Goal: Task Accomplishment & Management: Manage account settings

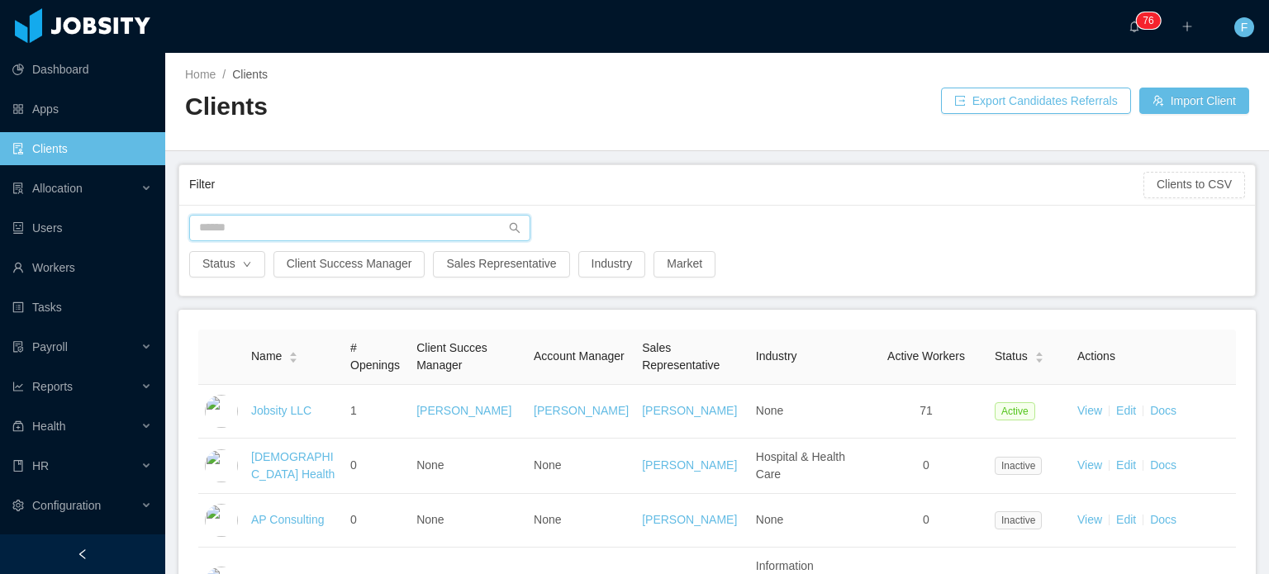
click at [340, 230] on input "text" at bounding box center [359, 228] width 341 height 26
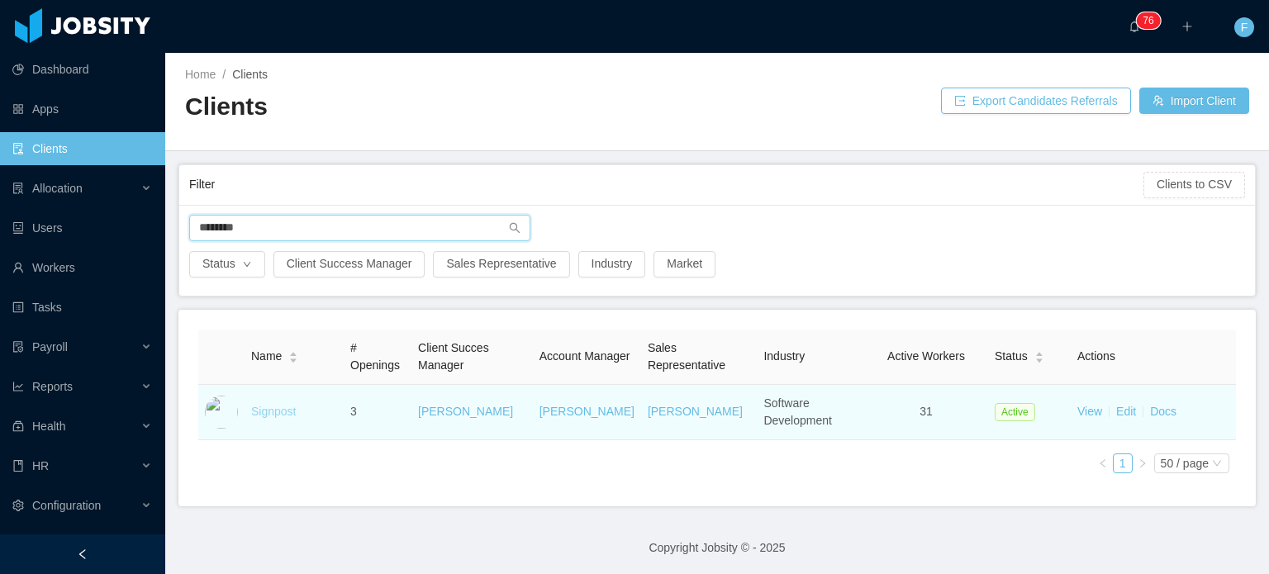
type input "********"
click at [282, 412] on link "Signpost" at bounding box center [273, 411] width 45 height 13
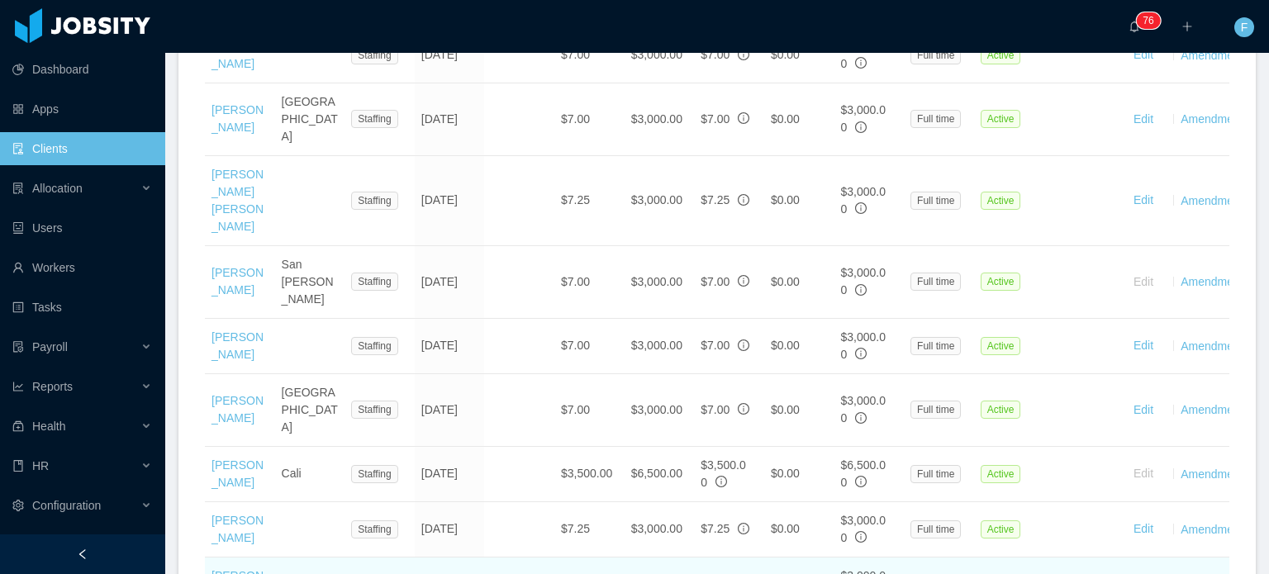
scroll to position [1434, 0]
click at [220, 472] on link "[PERSON_NAME]" at bounding box center [238, 584] width 52 height 31
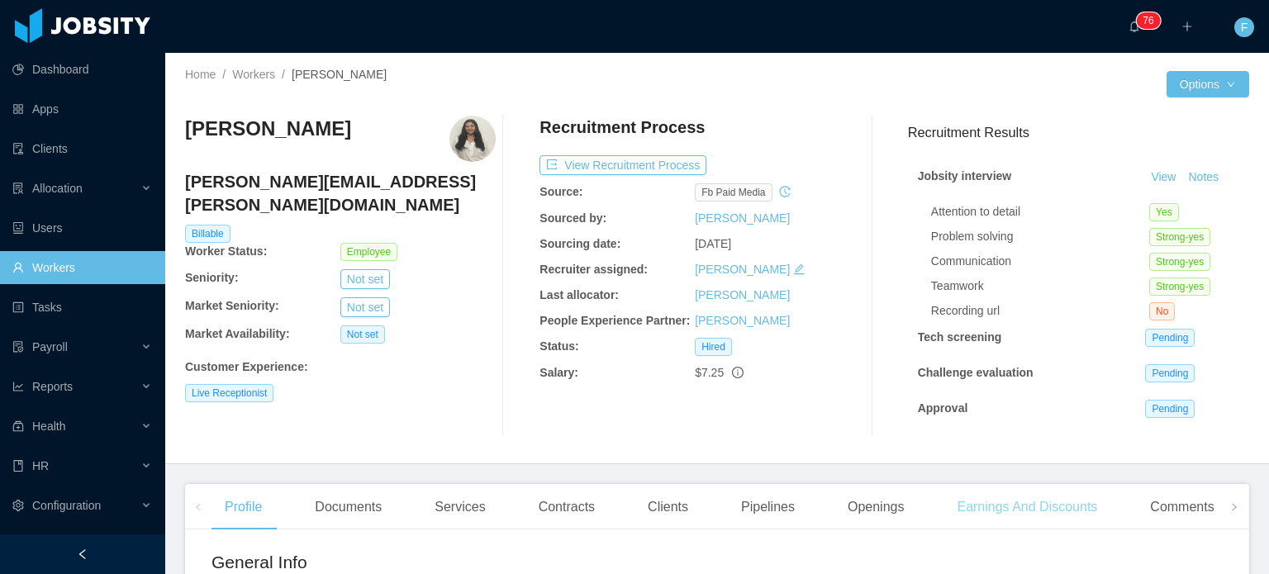
click at [821, 472] on div "Earnings And Discounts" at bounding box center [1027, 507] width 167 height 46
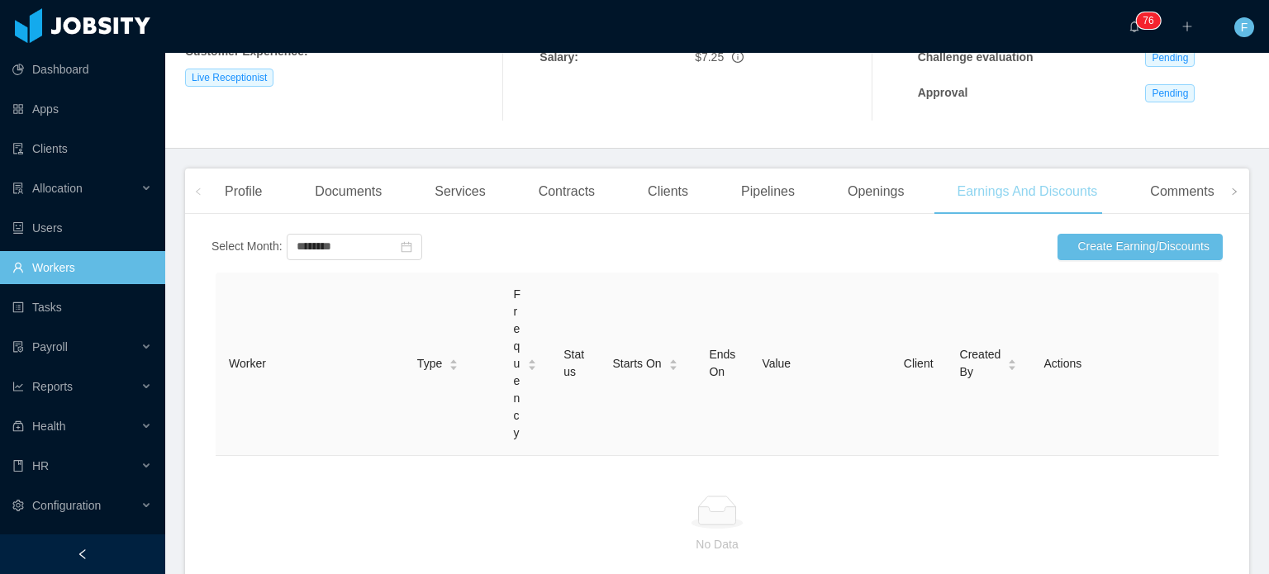
scroll to position [317, 0]
click at [821, 250] on button "Create Earning/Discounts" at bounding box center [1140, 245] width 165 height 26
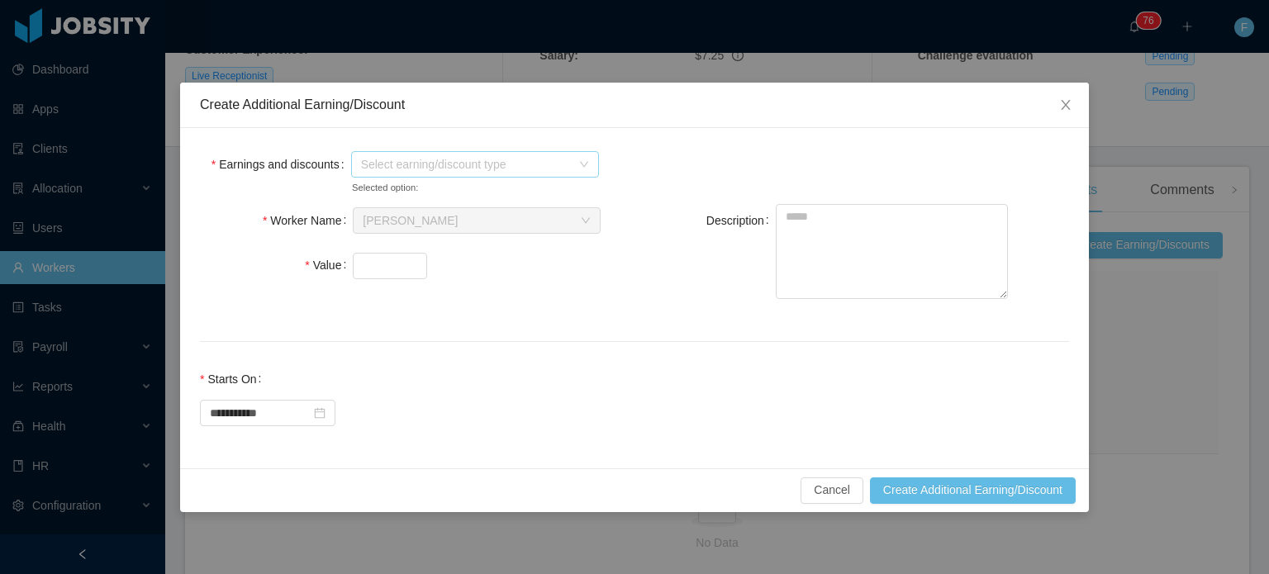
click at [577, 164] on span "Select earning/discount type" at bounding box center [469, 164] width 217 height 25
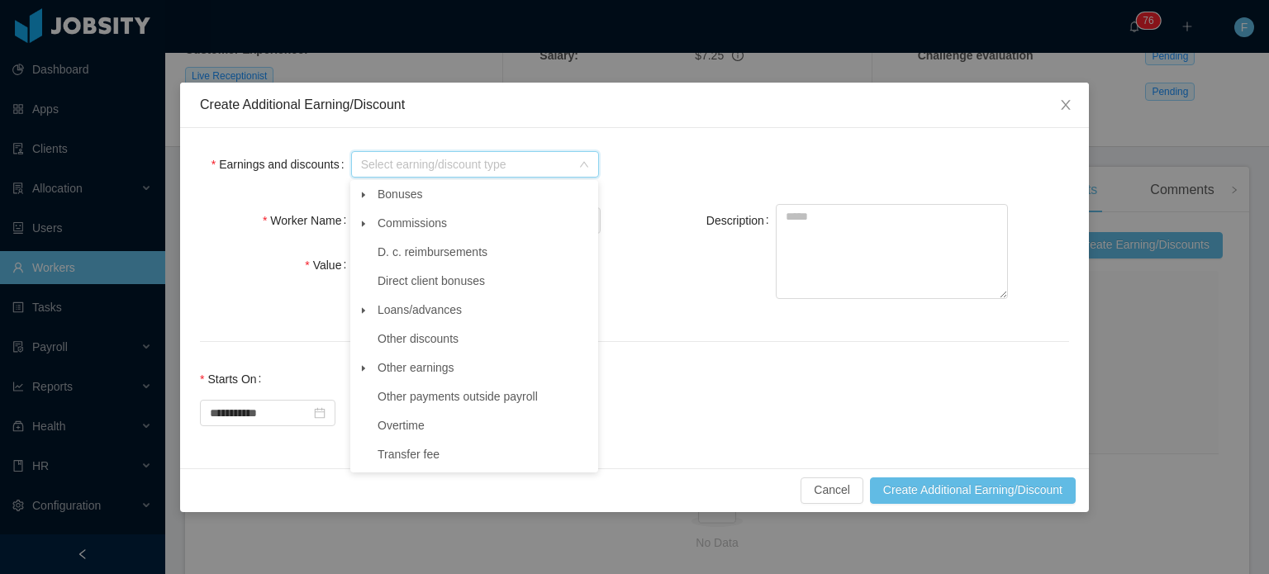
click at [372, 375] on span at bounding box center [364, 369] width 20 height 20
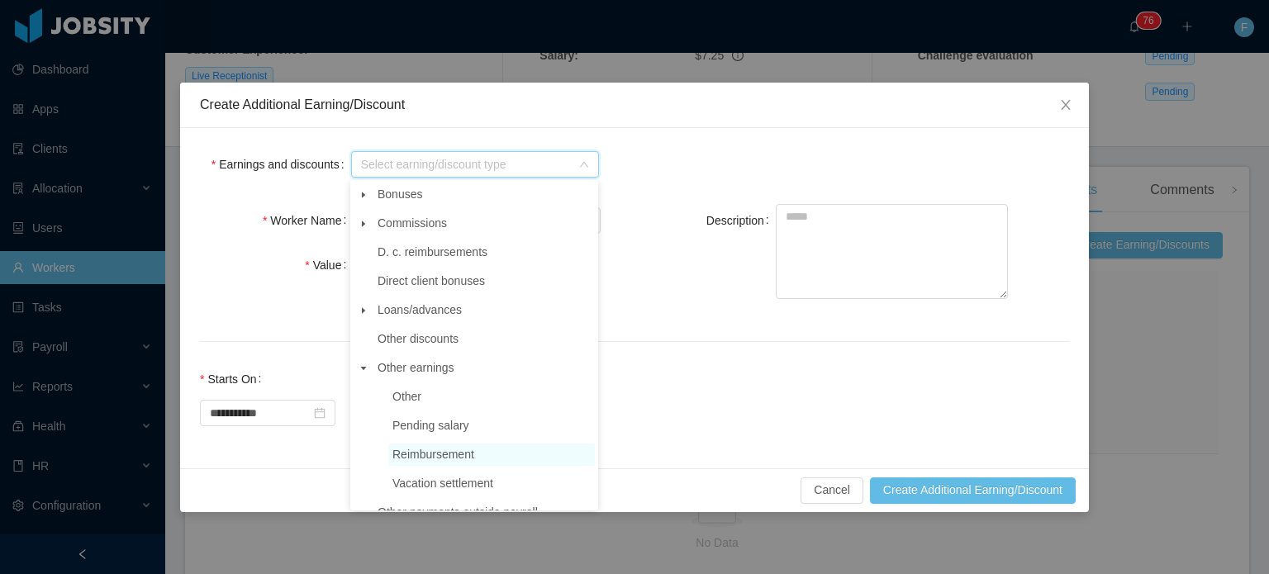
click at [417, 458] on span "Reimbursement" at bounding box center [434, 454] width 82 height 13
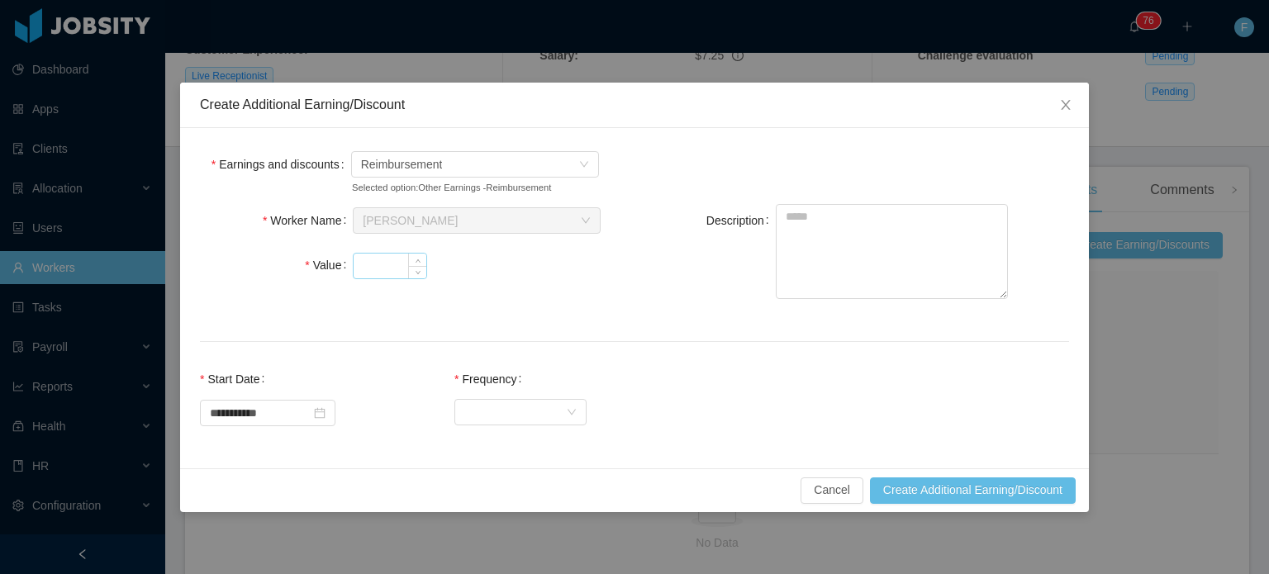
click at [380, 269] on input "Value" at bounding box center [390, 266] width 73 height 25
type input "**"
click at [821, 229] on textarea "Description" at bounding box center [892, 251] width 232 height 95
type textarea "**********"
click at [526, 410] on div "Select Frequency" at bounding box center [515, 411] width 102 height 25
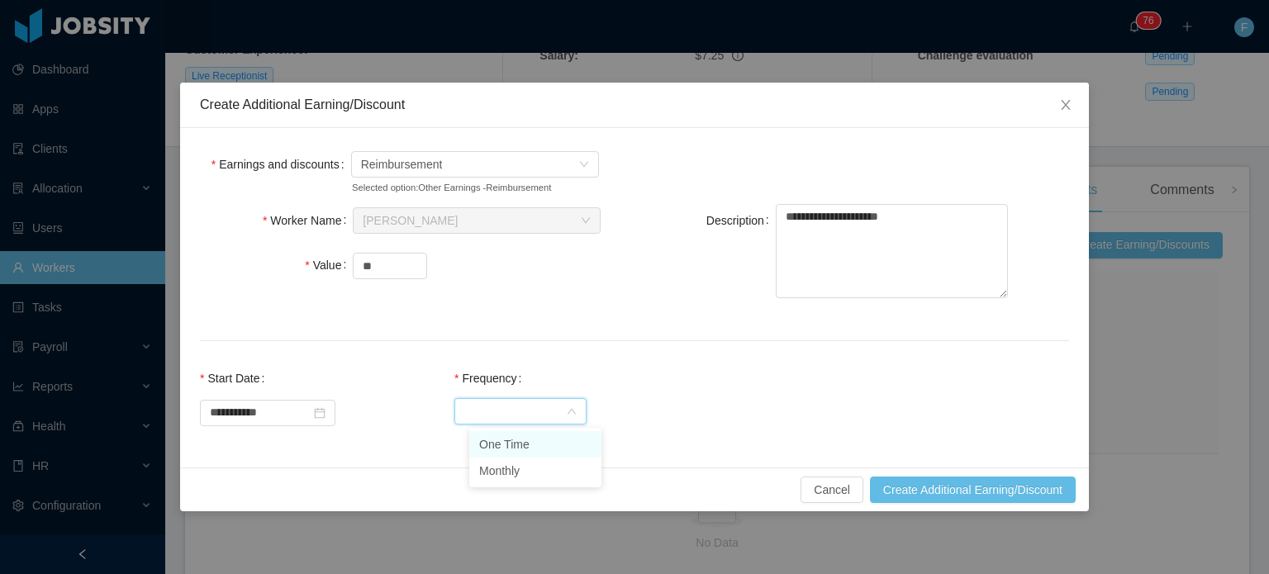
click at [499, 442] on li "One Time" at bounding box center [535, 444] width 132 height 26
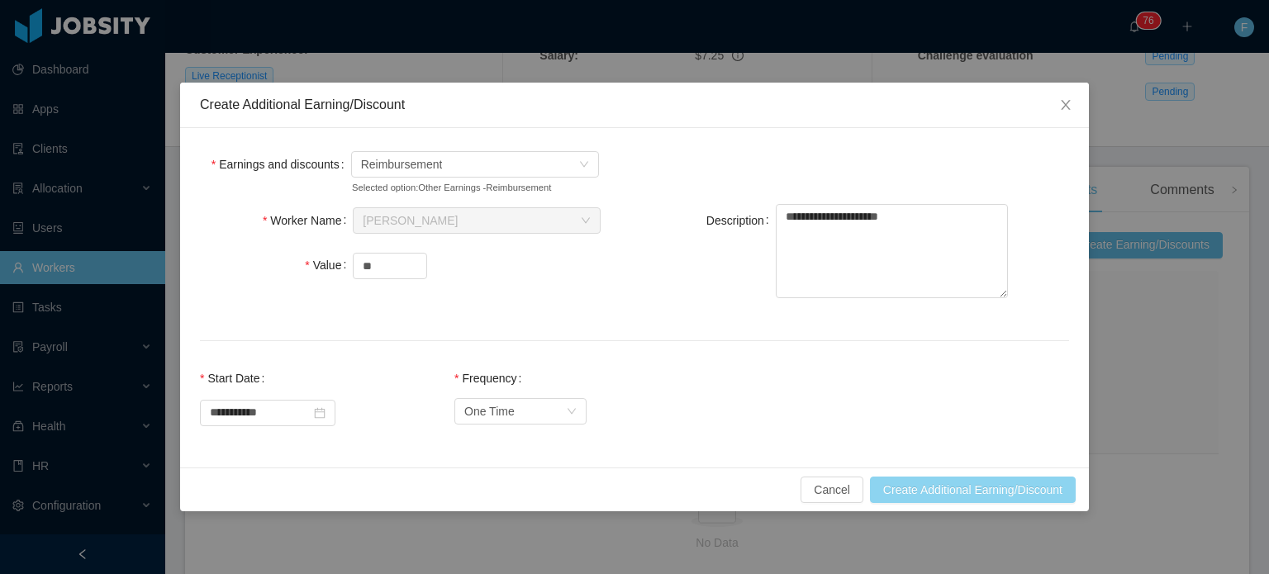
click at [821, 472] on button "Create Additional Earning/Discount" at bounding box center [973, 490] width 206 height 26
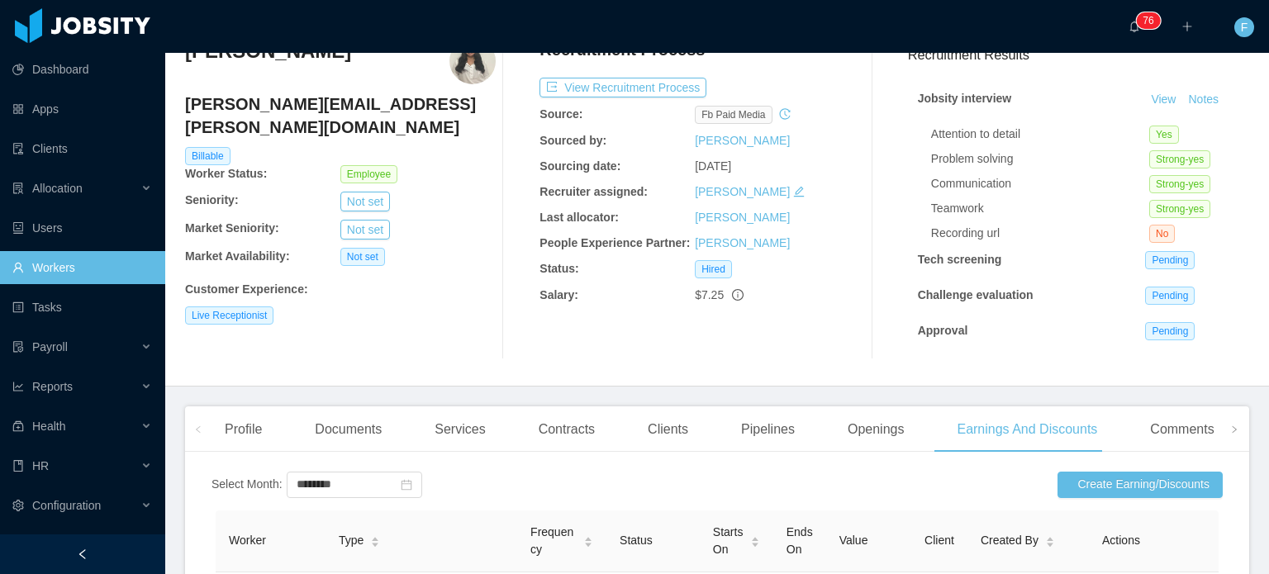
scroll to position [55, 0]
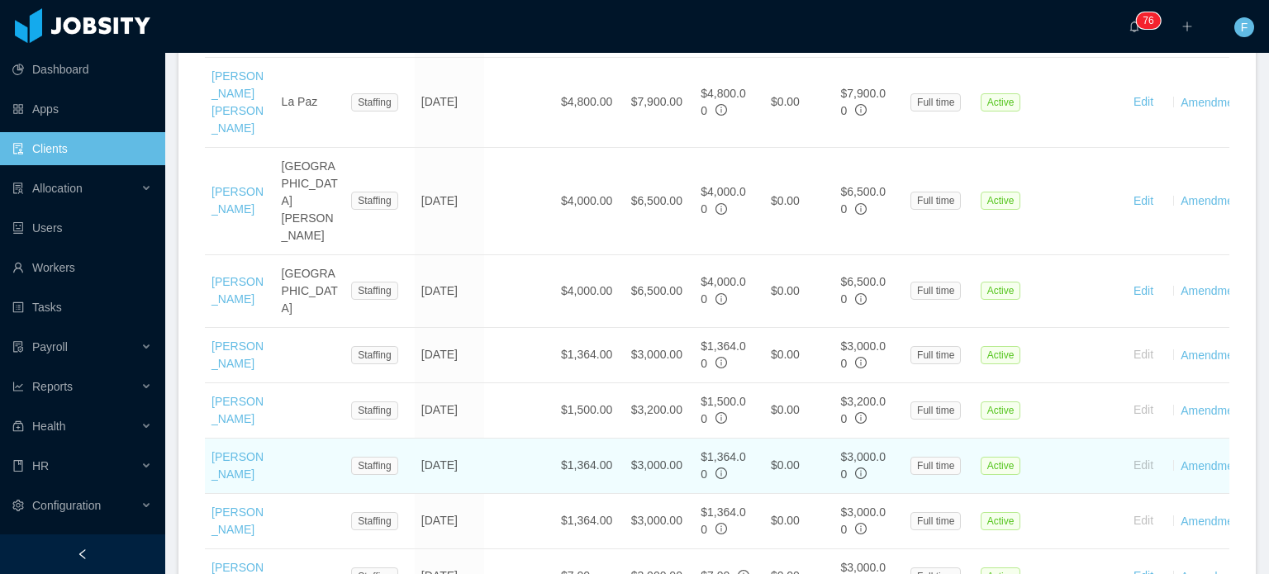
scroll to position [859, 0]
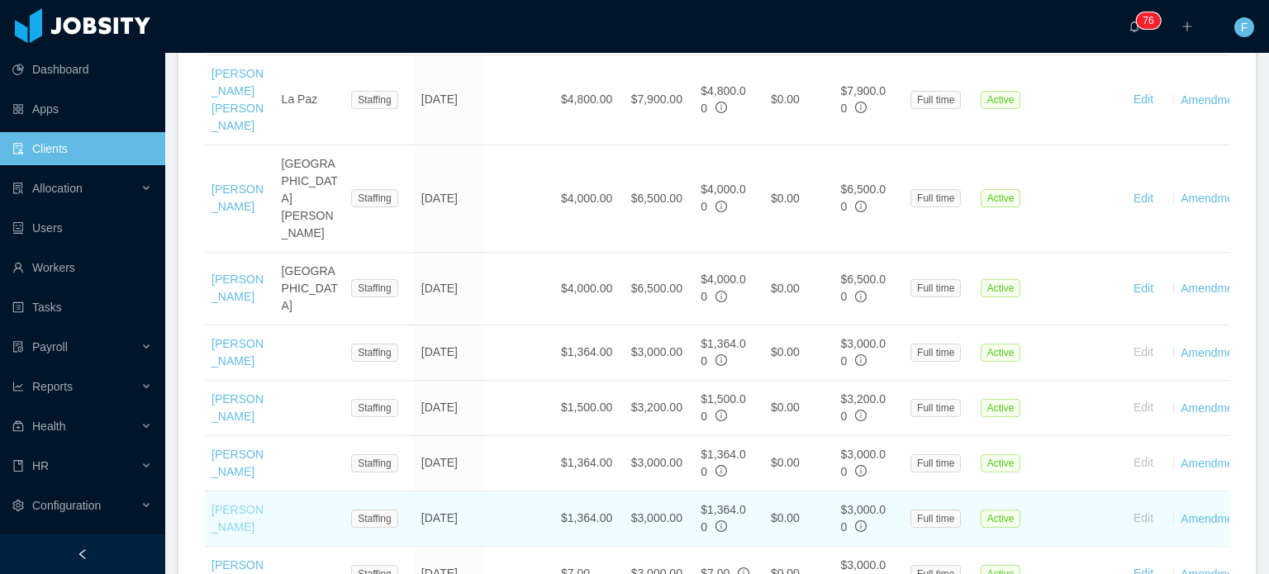
click at [225, 472] on link "Laura Ospina" at bounding box center [238, 518] width 52 height 31
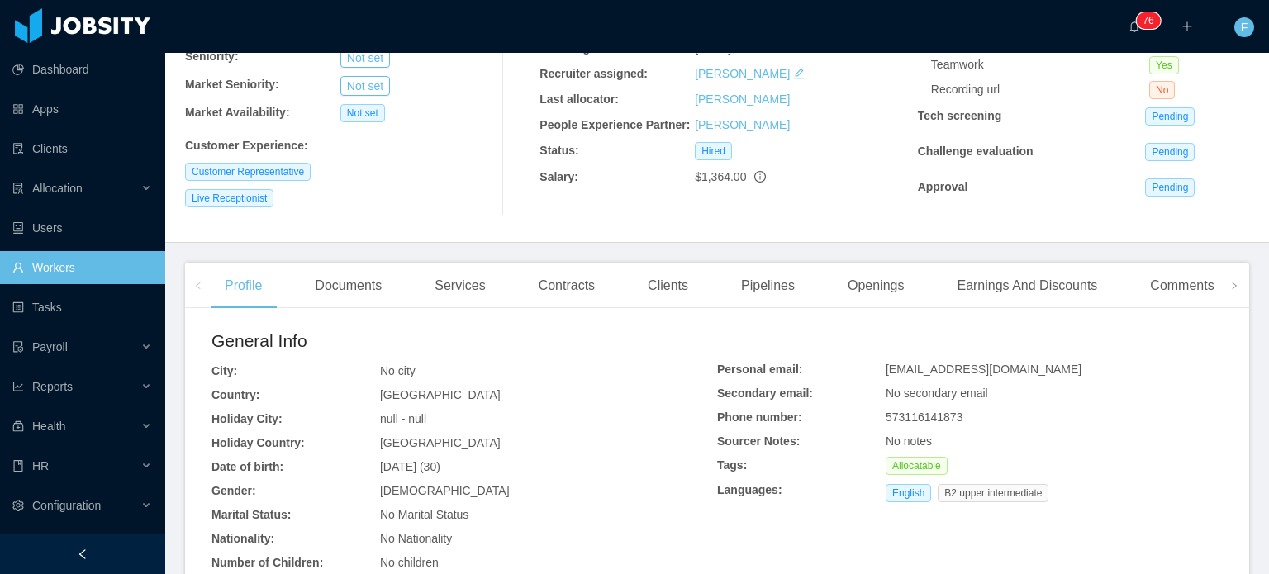
scroll to position [221, 0]
click at [821, 296] on div "Earnings And Discounts" at bounding box center [1027, 286] width 167 height 46
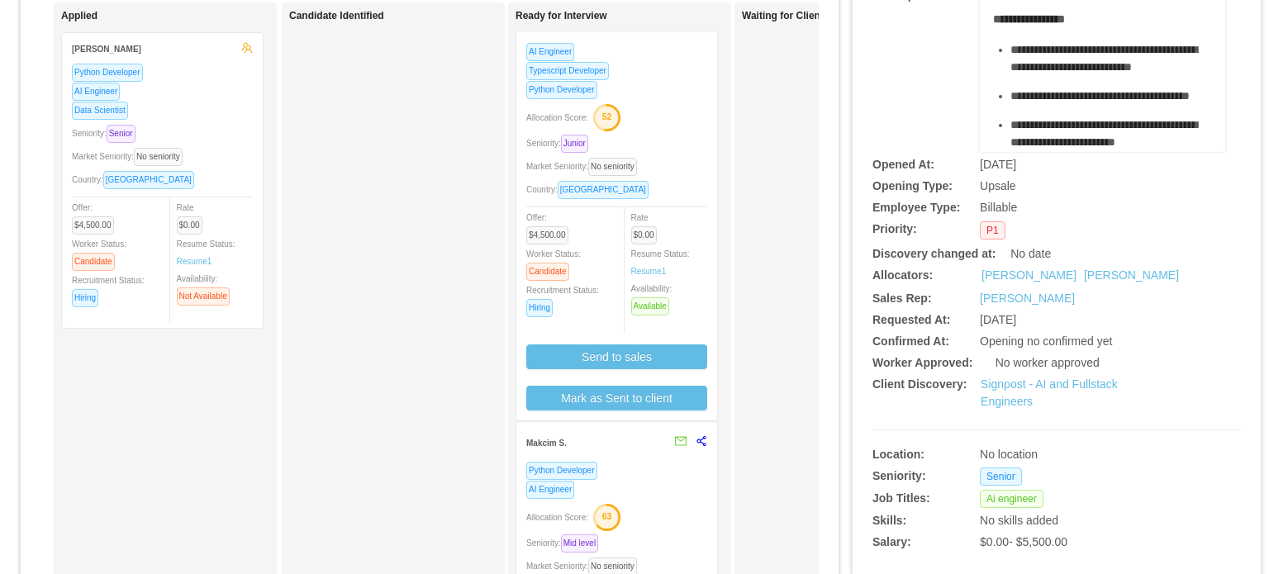
scroll to position [175, 0]
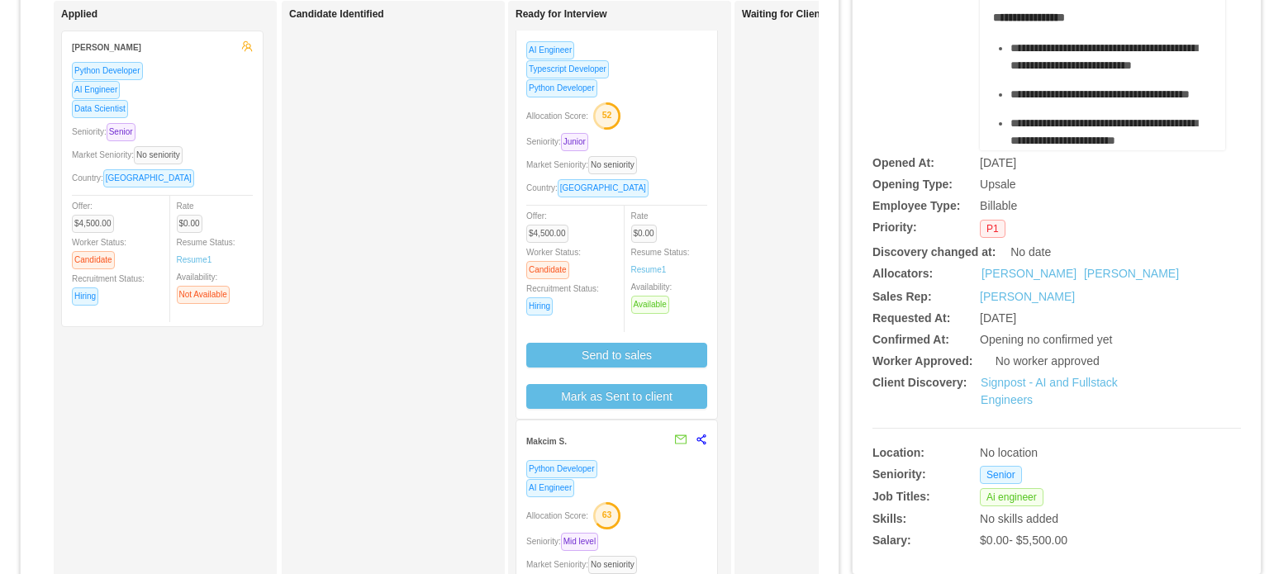
click at [697, 188] on div "Country: Brazil" at bounding box center [616, 188] width 181 height 19
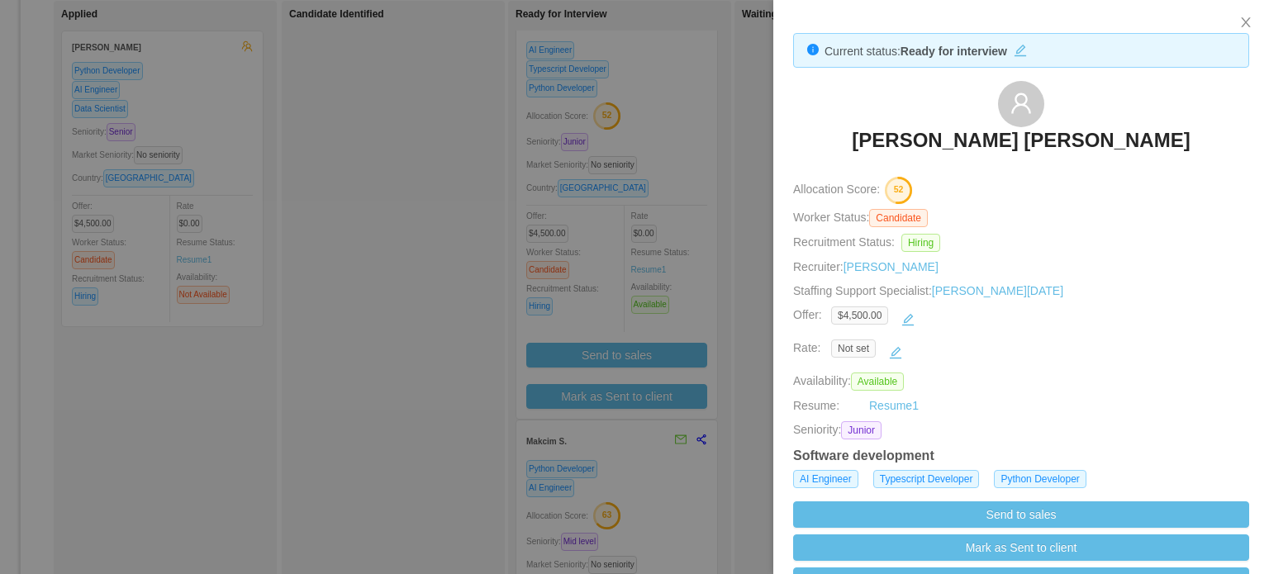
click at [744, 283] on div at bounding box center [634, 287] width 1269 height 574
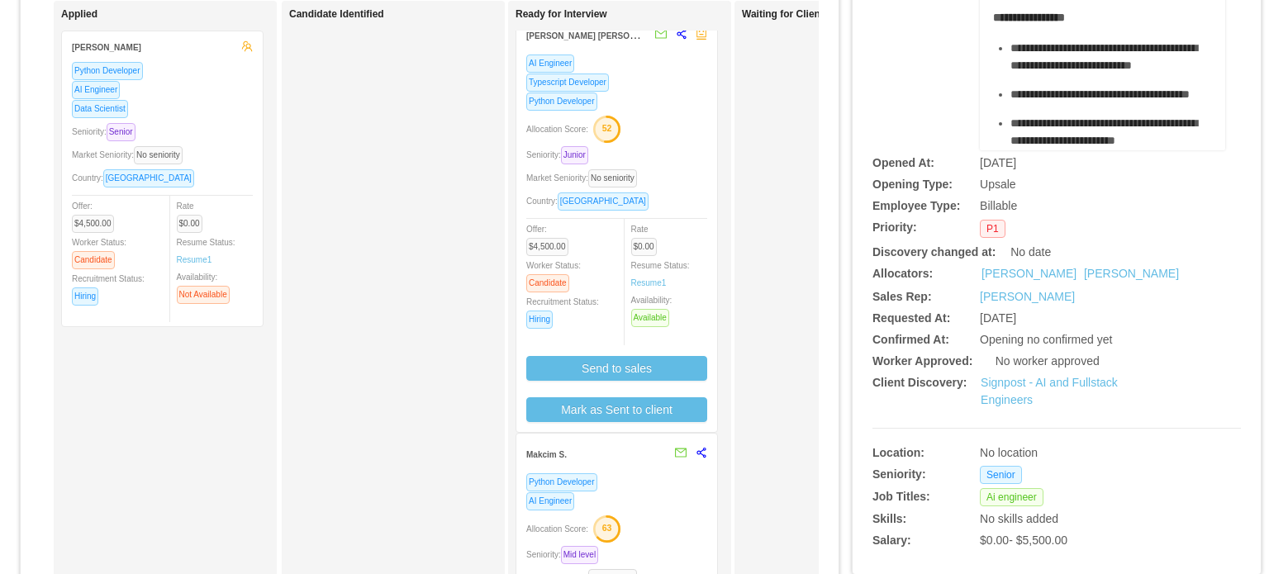
scroll to position [16, 0]
click at [681, 36] on icon "share-alt" at bounding box center [682, 35] width 12 height 12
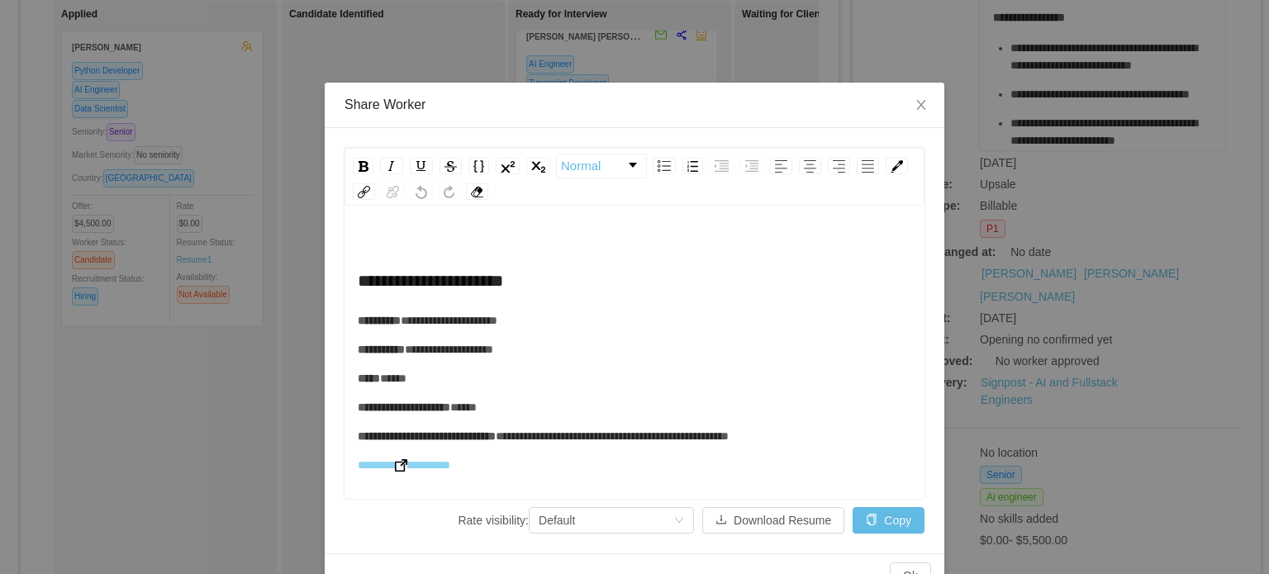
click at [394, 465] on span "**********" at bounding box center [404, 465] width 93 height 12
click at [401, 459] on img "rdw-editor" at bounding box center [401, 465] width 12 height 12
click at [916, 102] on icon "icon: close" at bounding box center [921, 104] width 13 height 13
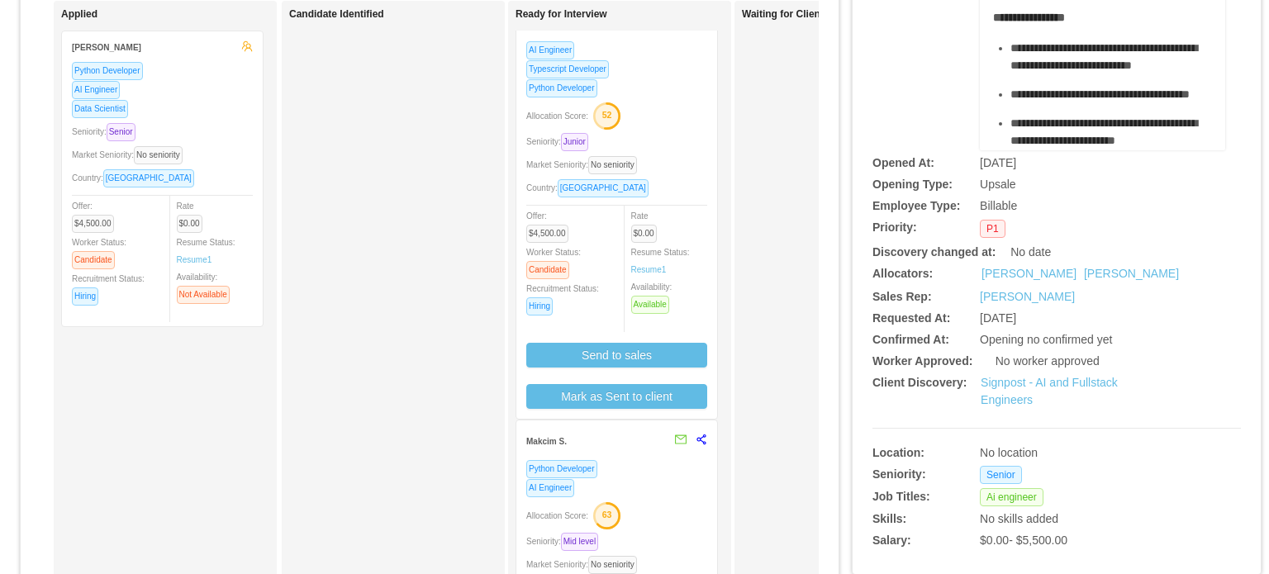
scroll to position [30, 0]
click at [699, 436] on icon "share-alt" at bounding box center [702, 440] width 12 height 12
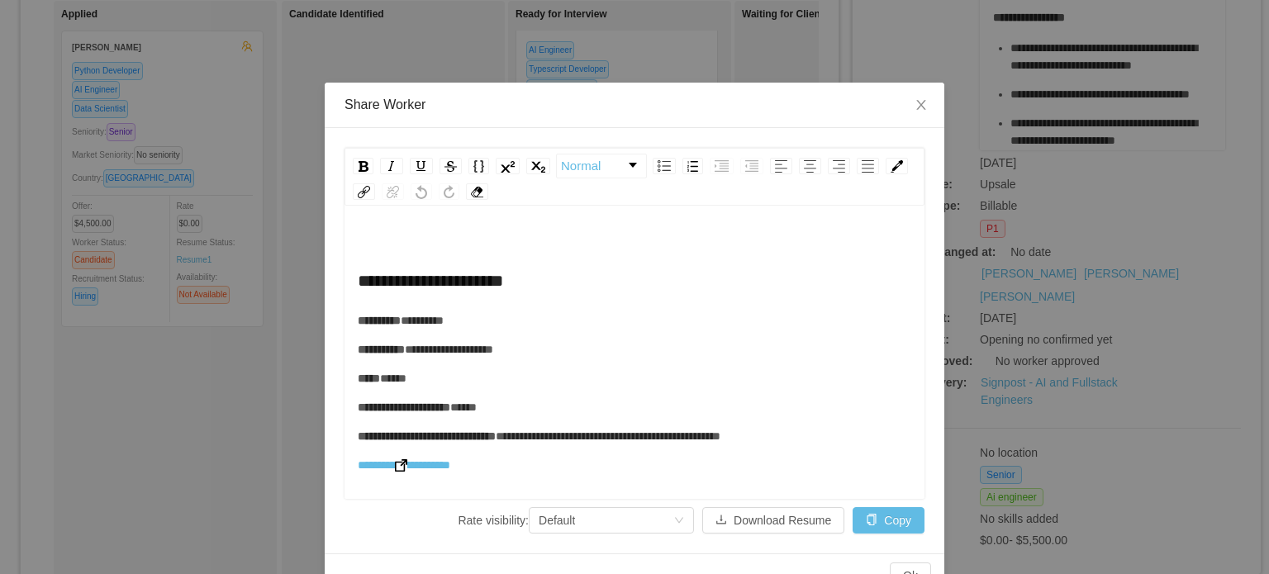
click at [399, 465] on img "rdw-editor" at bounding box center [401, 465] width 12 height 12
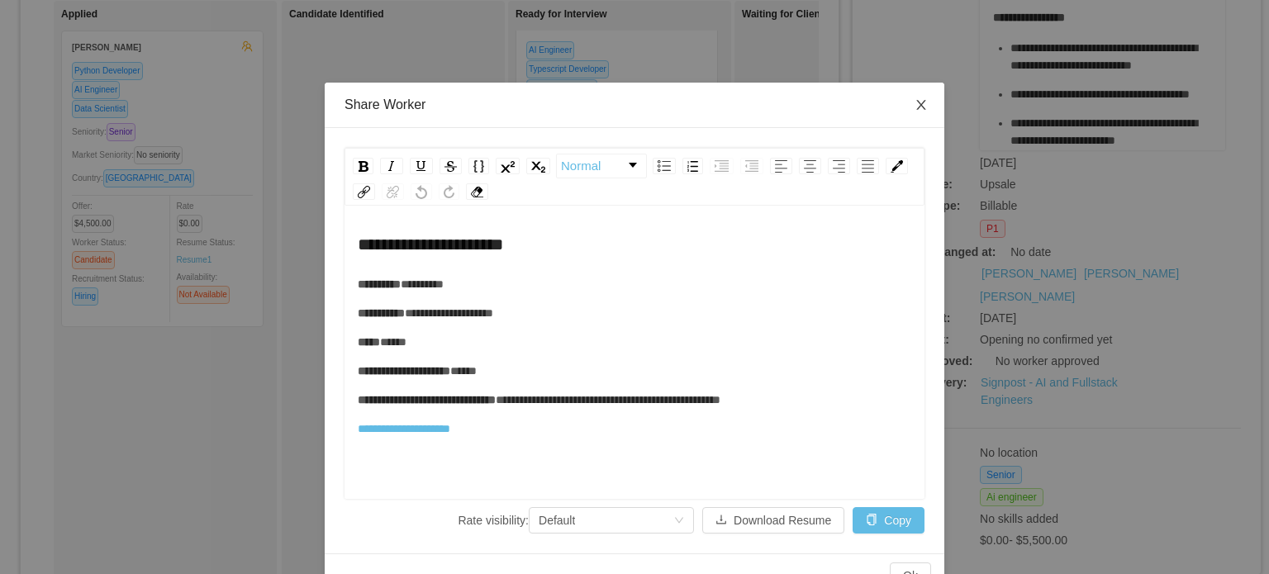
click at [918, 103] on icon "icon: close" at bounding box center [921, 104] width 13 height 13
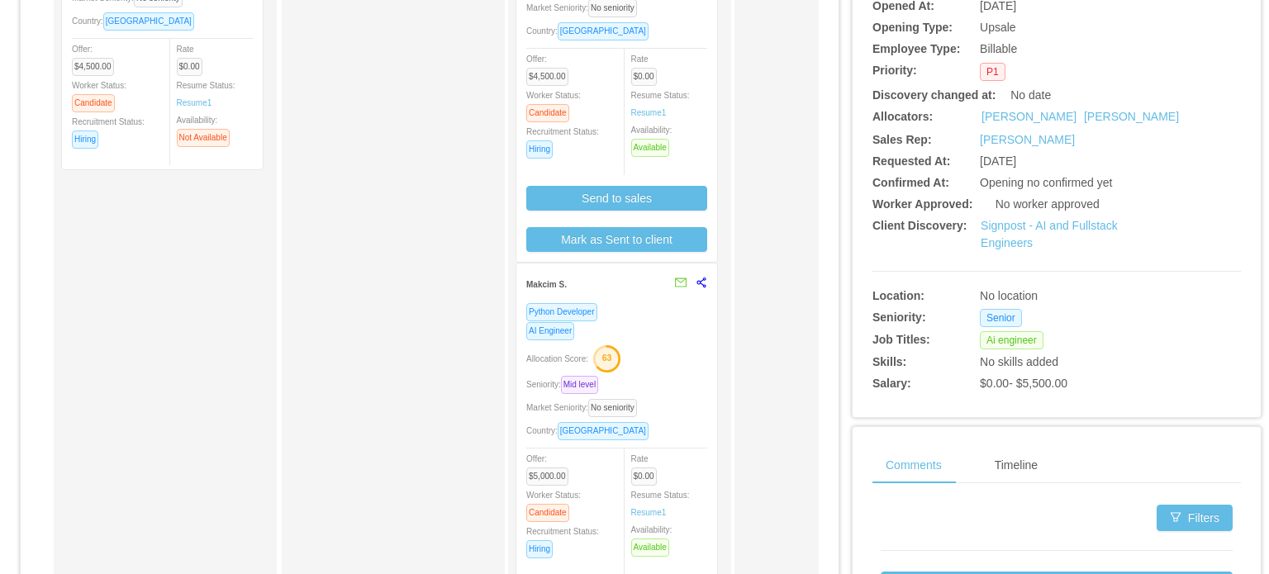
scroll to position [336, 0]
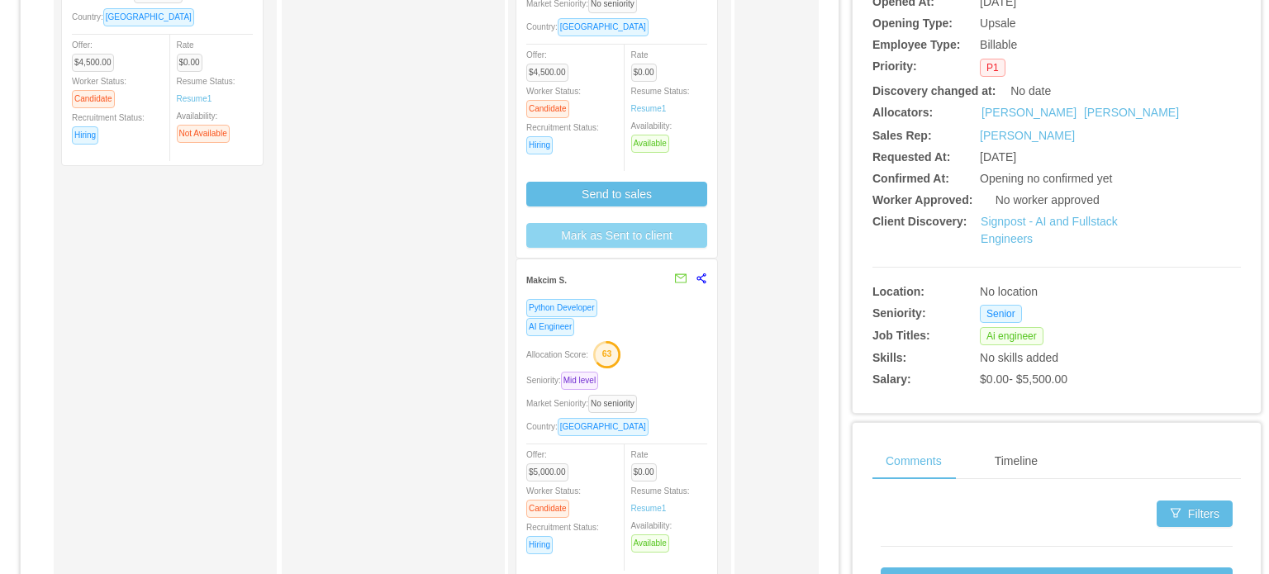
click at [640, 234] on button "Mark as Sent to client" at bounding box center [616, 235] width 181 height 25
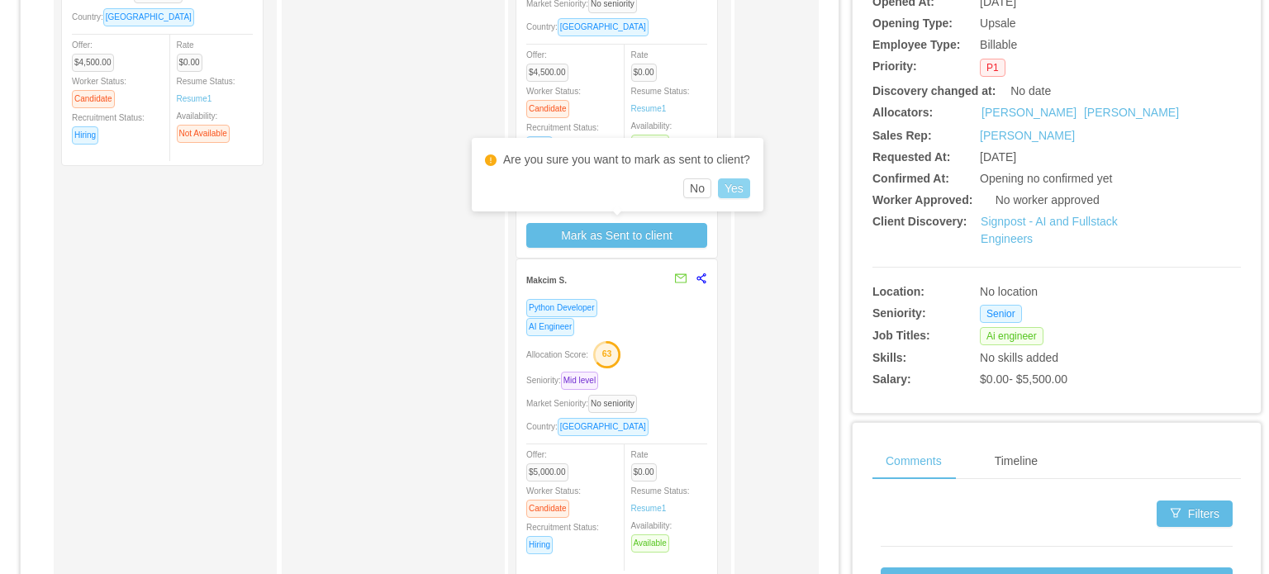
click at [741, 193] on button "Yes" at bounding box center [734, 189] width 32 height 20
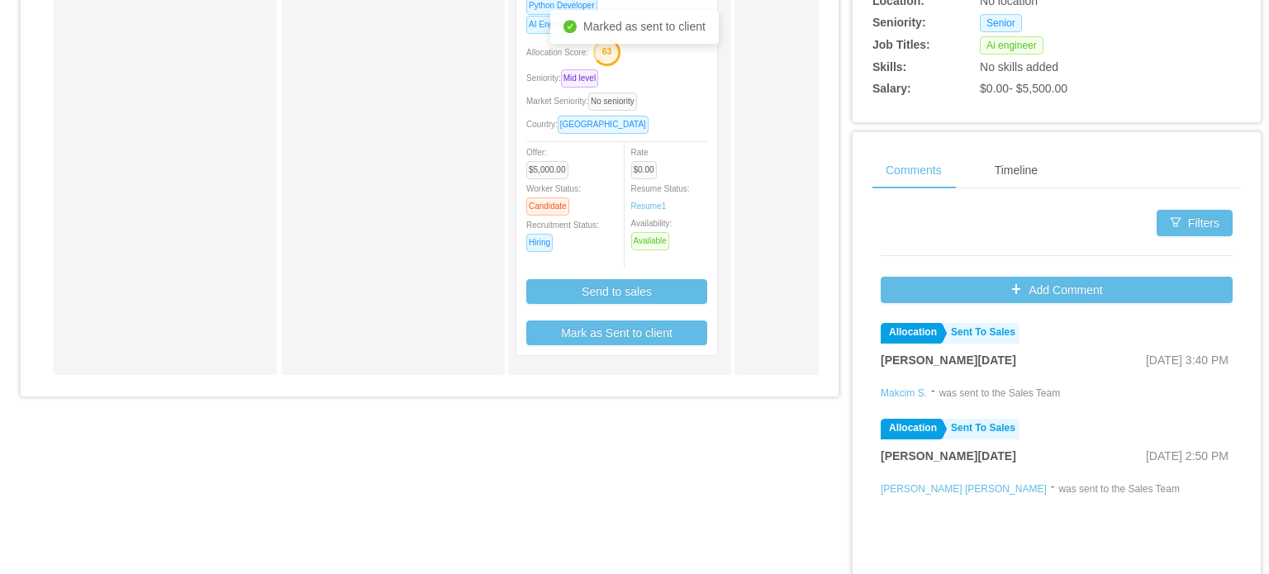
scroll to position [498, 0]
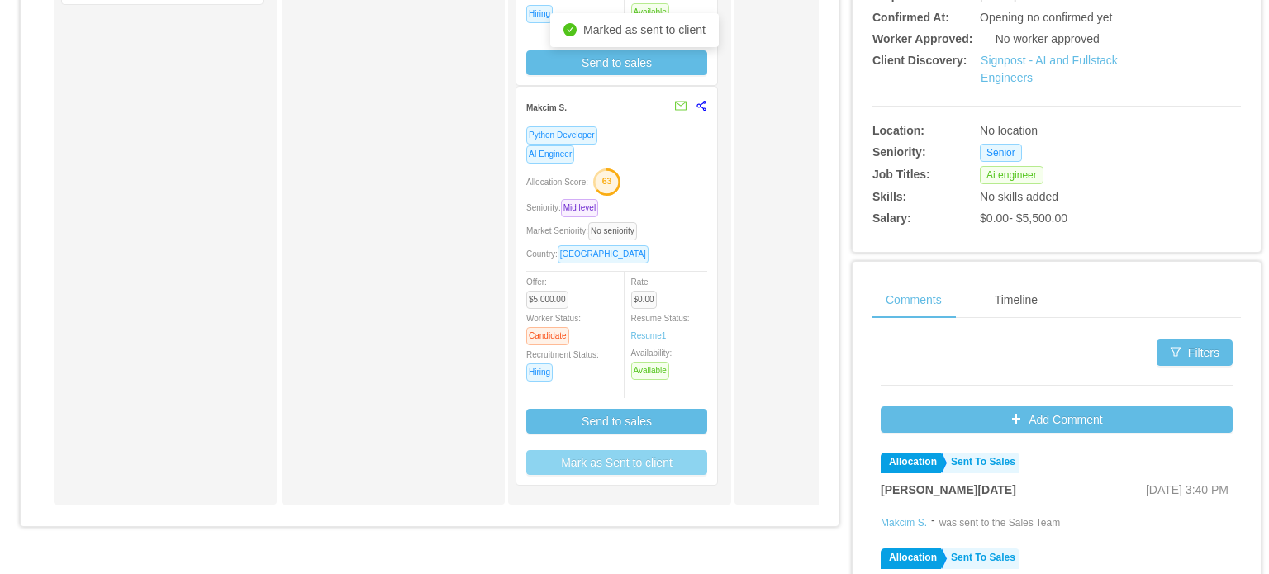
click at [597, 472] on button "Mark as Sent to client" at bounding box center [616, 462] width 181 height 25
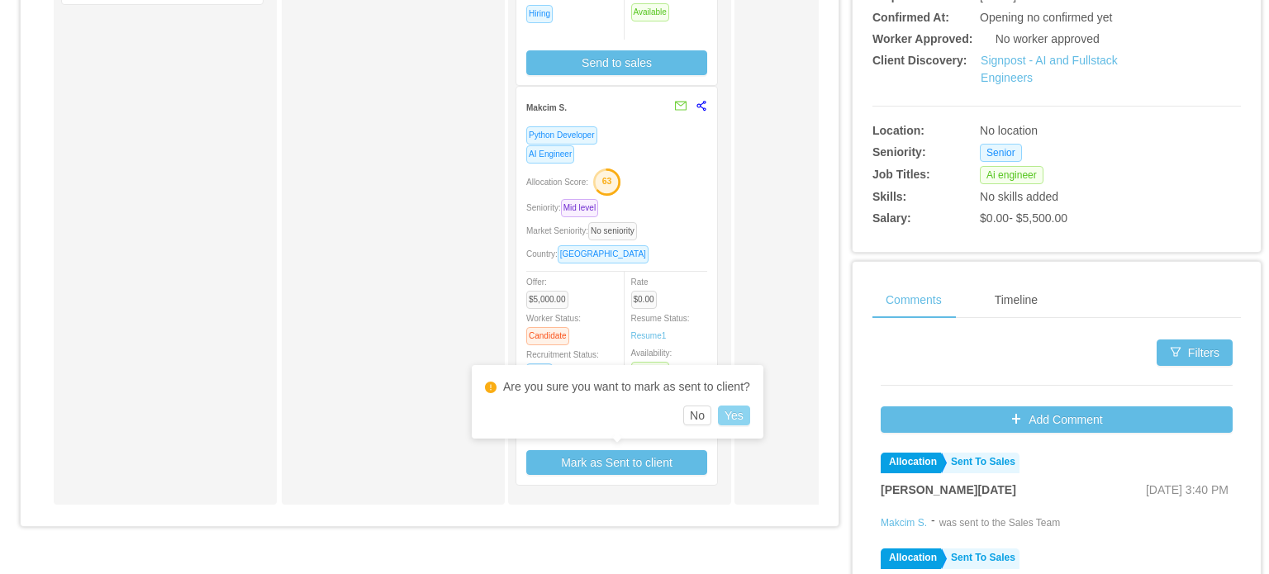
click at [737, 412] on button "Yes" at bounding box center [734, 416] width 32 height 20
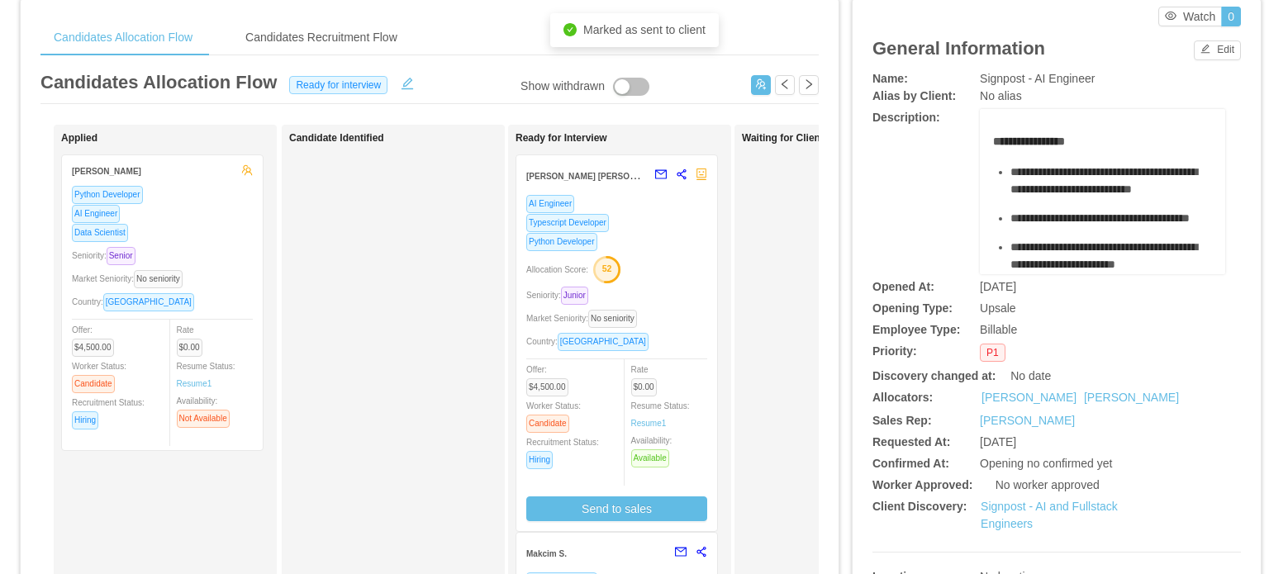
scroll to position [0, 0]
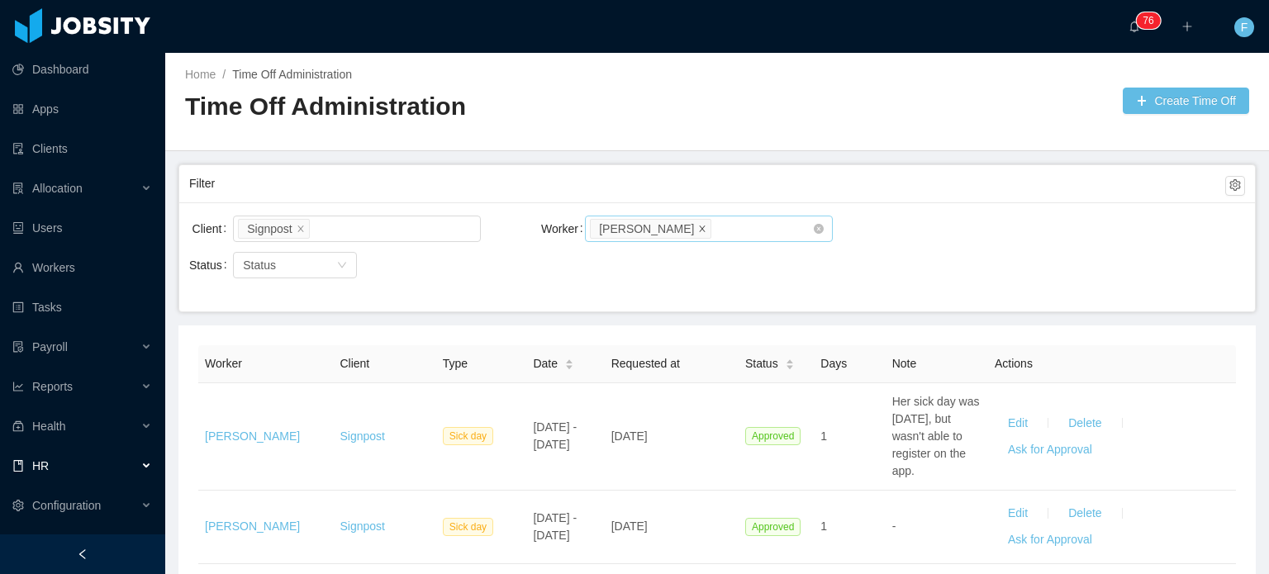
click at [698, 229] on icon "icon: close" at bounding box center [702, 228] width 8 height 8
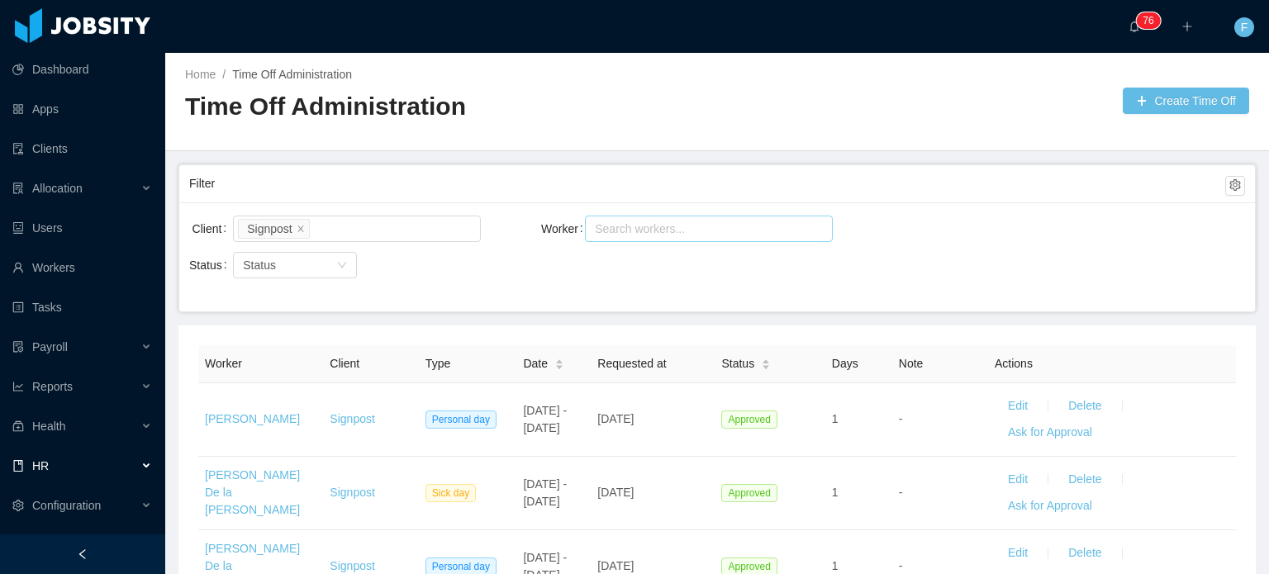
click at [633, 232] on div "Search workers..." at bounding box center [701, 229] width 213 height 17
type input "*****"
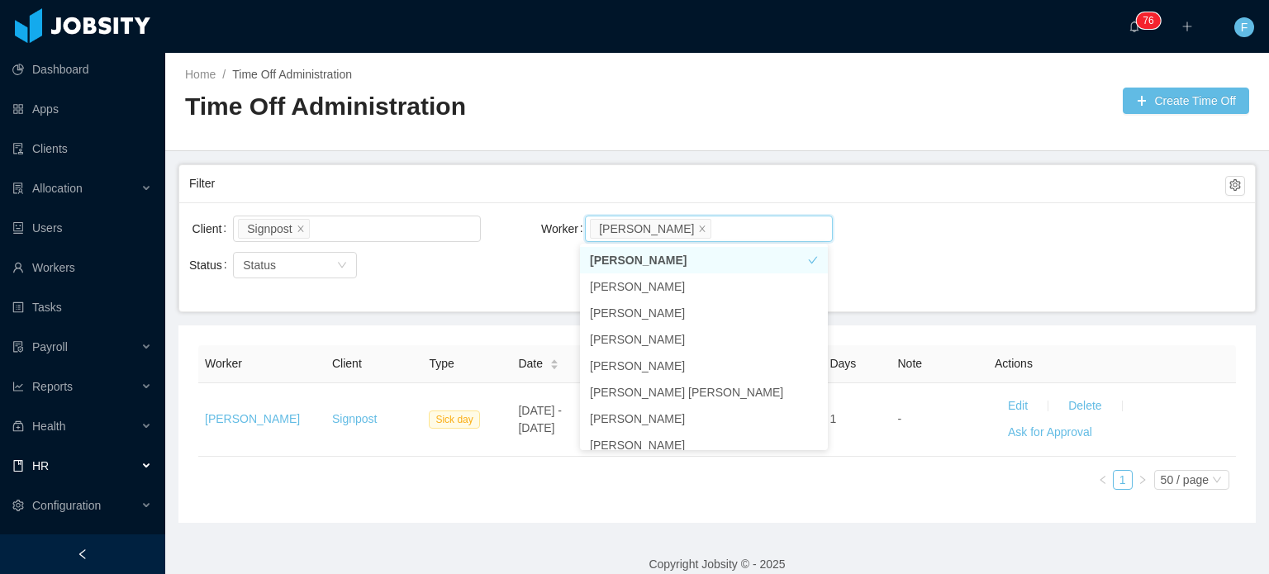
click at [966, 217] on div "Client Signpost Worker Search workers... [PERSON_NAME]" at bounding box center [717, 238] width 1056 height 53
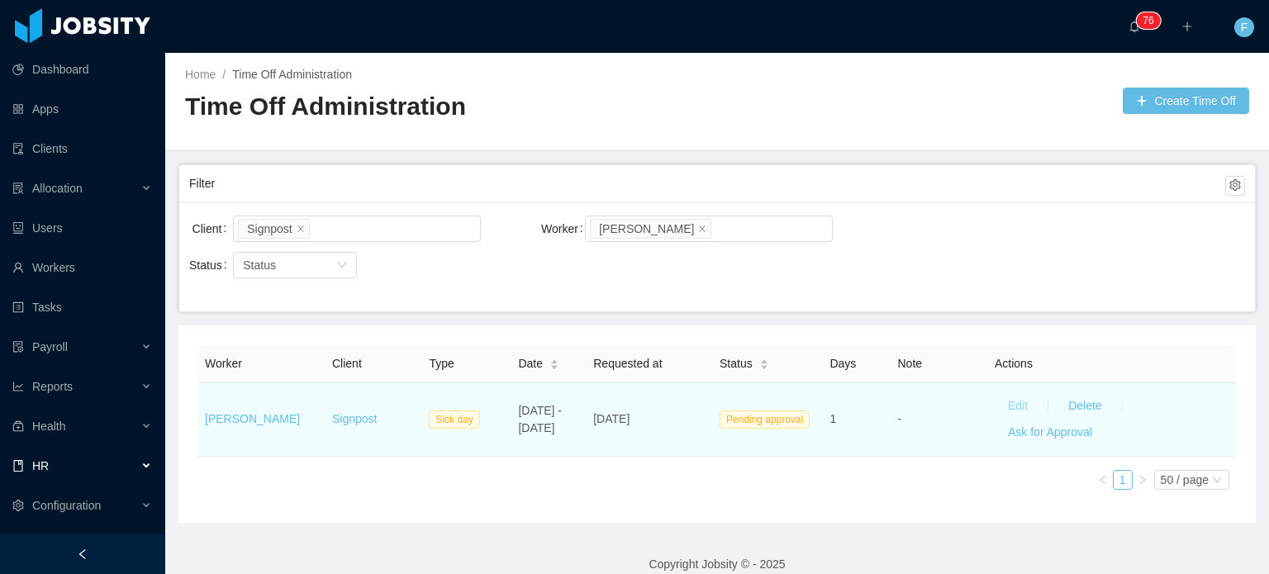
click at [995, 399] on button "Edit" at bounding box center [1018, 406] width 46 height 26
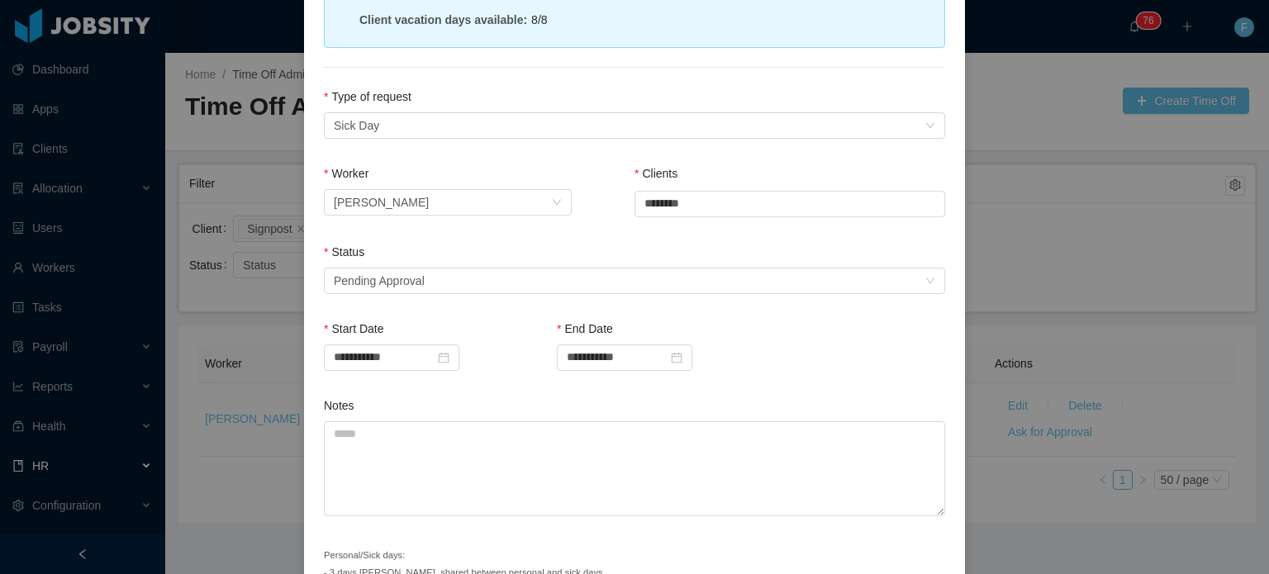
scroll to position [263, 0]
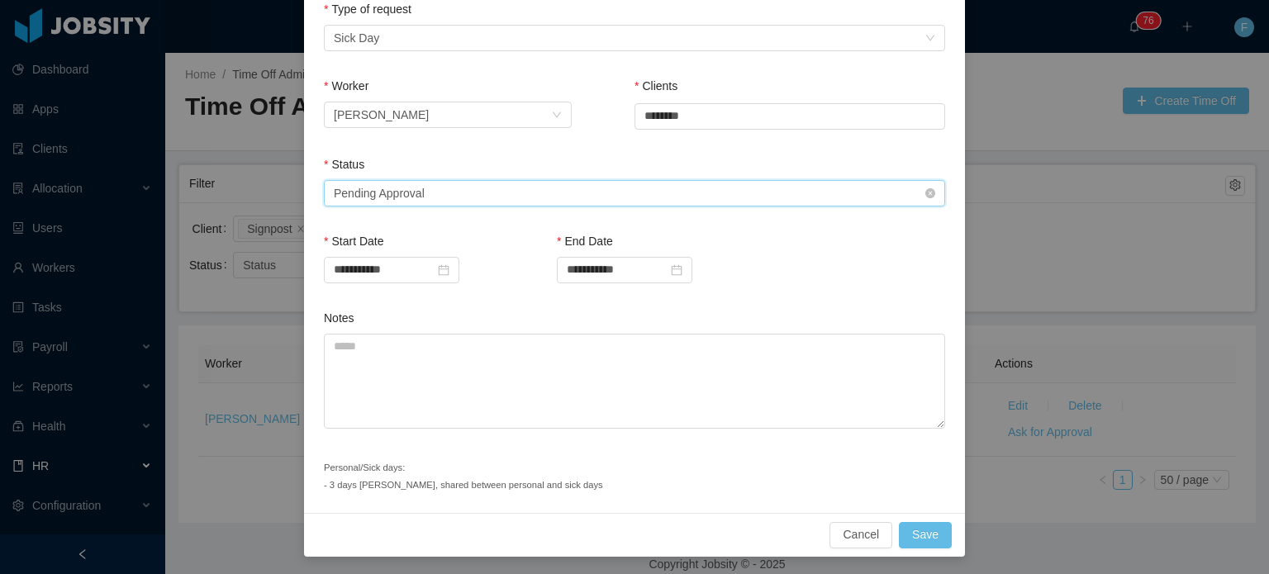
click at [501, 187] on div "Select status Pending Approval" at bounding box center [629, 193] width 591 height 25
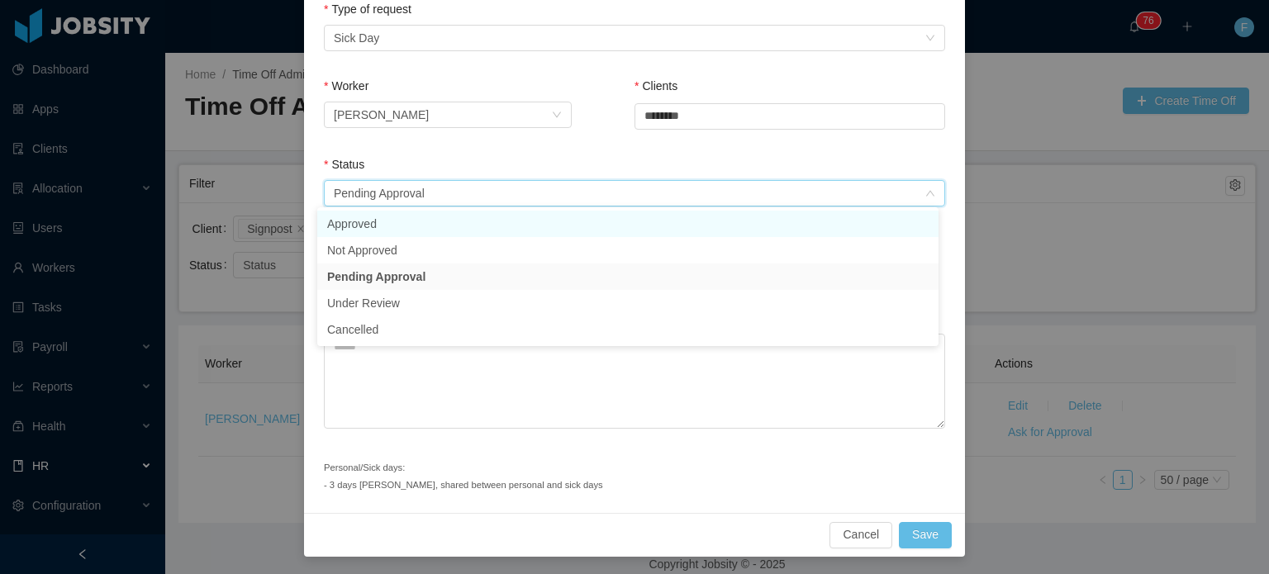
click at [361, 226] on li "Approved" at bounding box center [627, 224] width 621 height 26
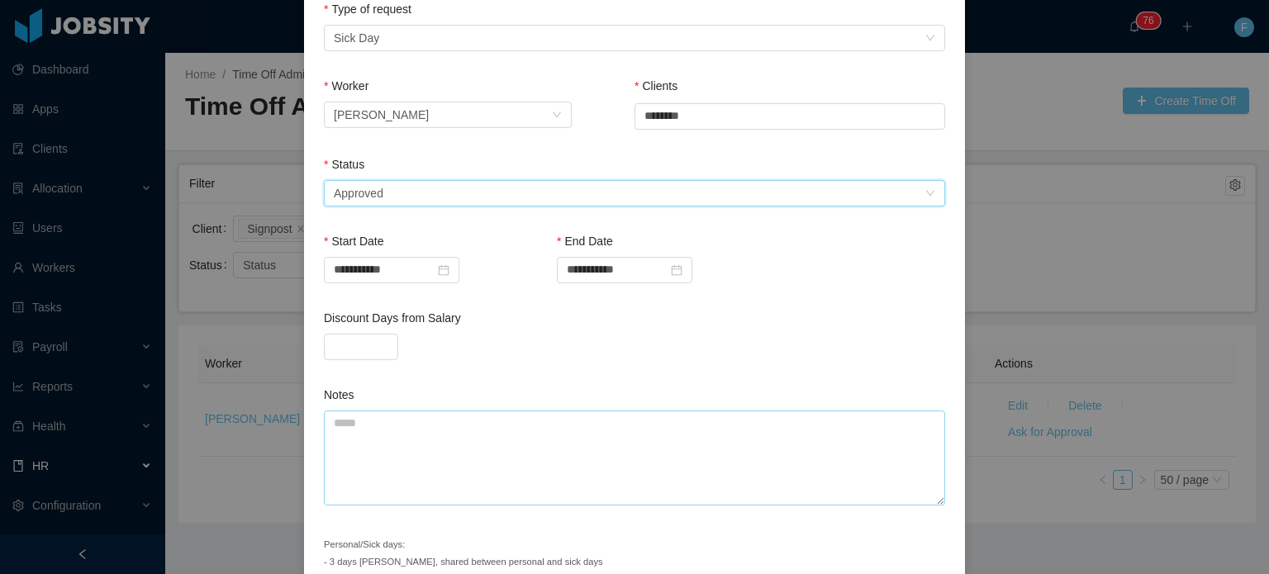
scroll to position [340, 0]
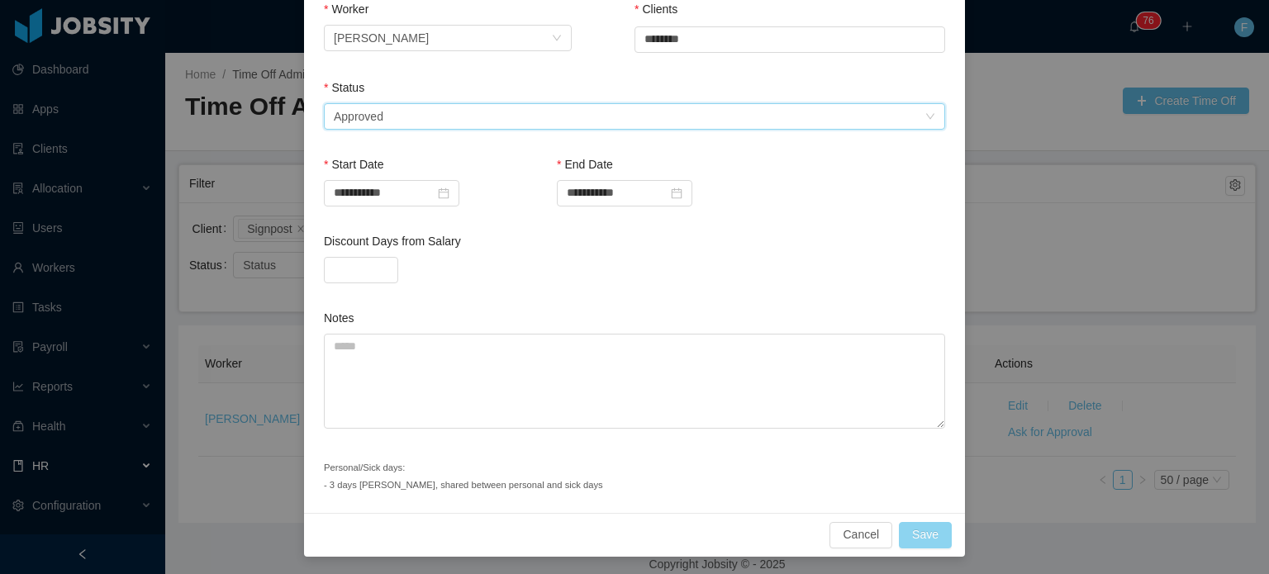
click at [931, 531] on button "Save" at bounding box center [925, 535] width 53 height 26
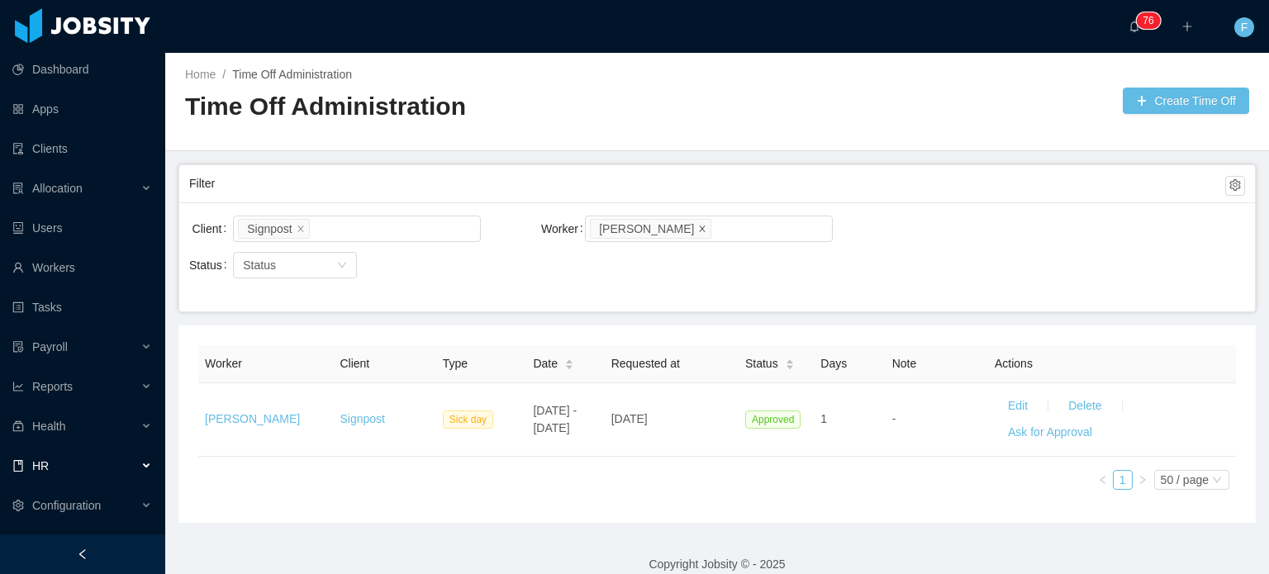
click at [707, 234] on span at bounding box center [702, 228] width 8 height 15
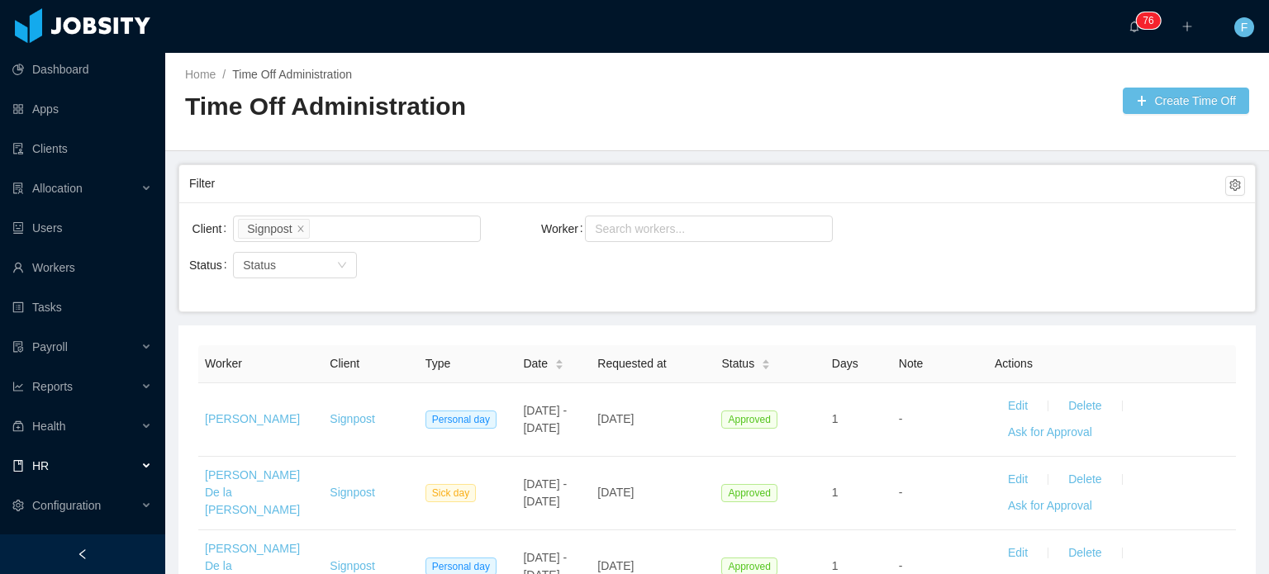
click at [748, 234] on div "Search workers..." at bounding box center [701, 229] width 213 height 17
type input "*****"
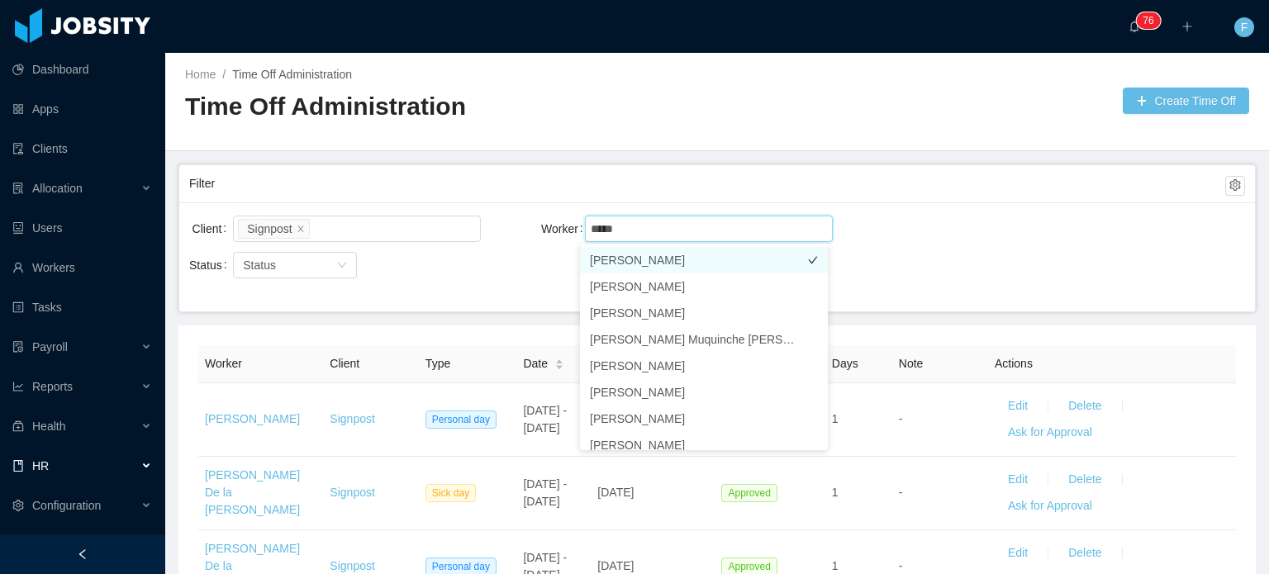
click at [698, 257] on li "[PERSON_NAME]" at bounding box center [704, 260] width 248 height 26
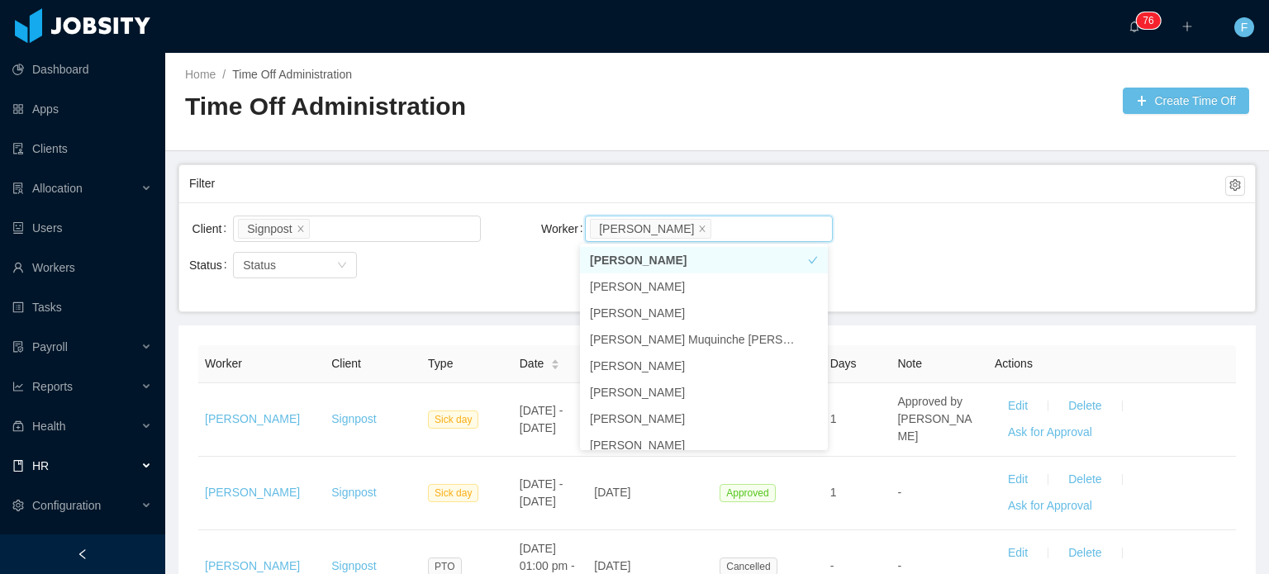
click at [710, 258] on li "[PERSON_NAME]" at bounding box center [704, 260] width 248 height 26
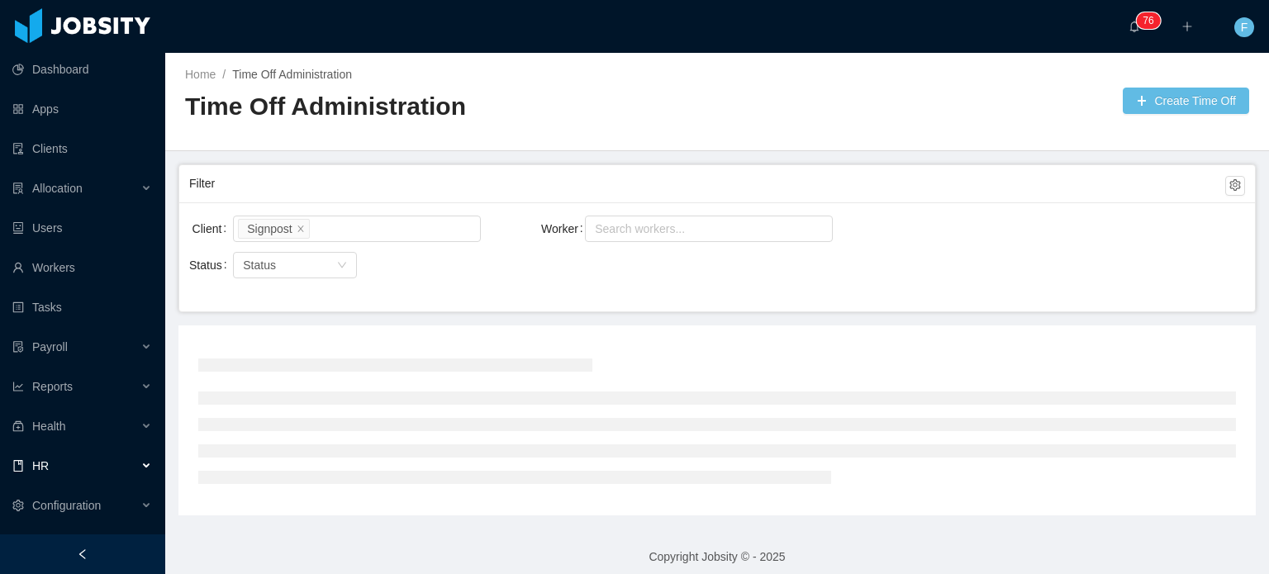
click at [923, 198] on div "Filter" at bounding box center [717, 183] width 1056 height 37
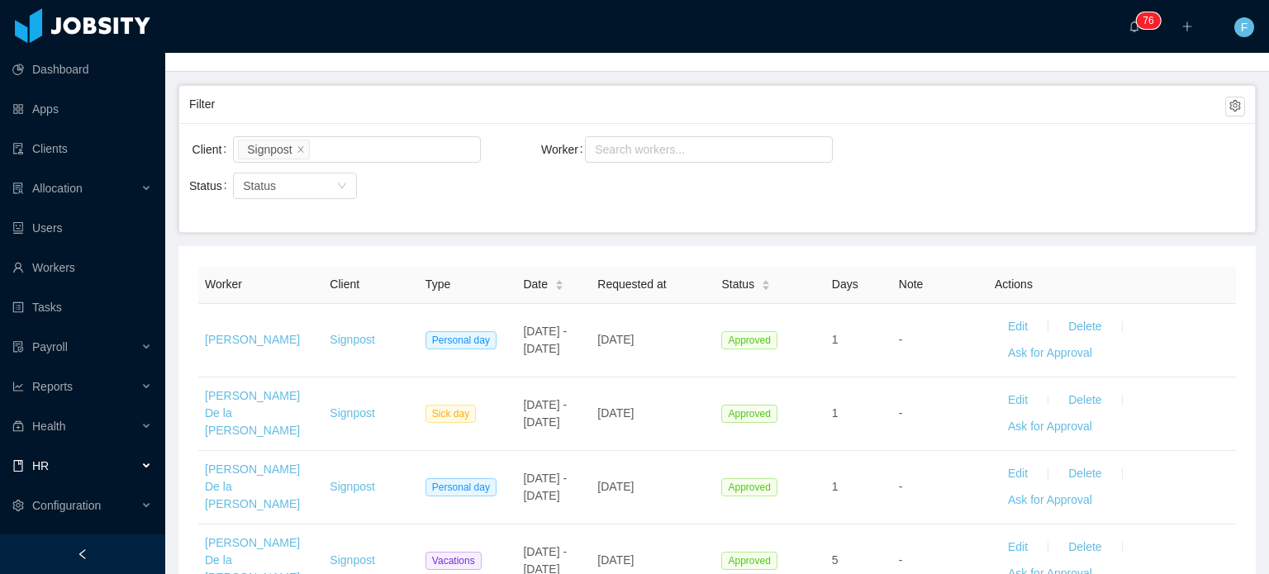
scroll to position [79, 0]
click at [653, 150] on div "Search workers..." at bounding box center [701, 150] width 213 height 17
type input "*****"
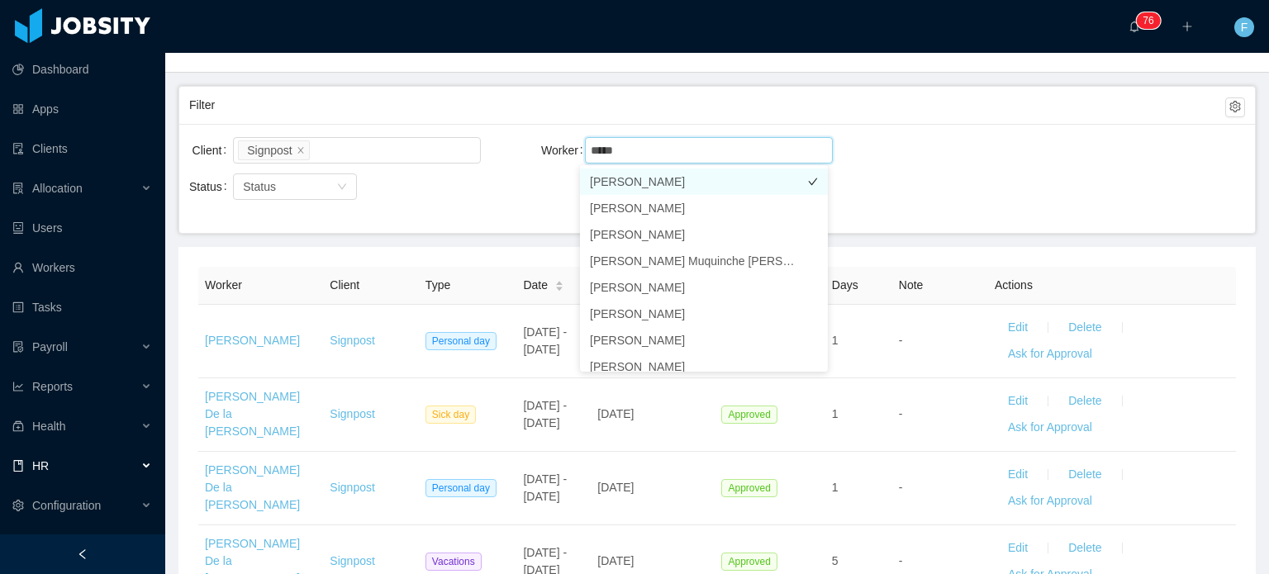
click at [607, 179] on li "[PERSON_NAME]" at bounding box center [704, 182] width 248 height 26
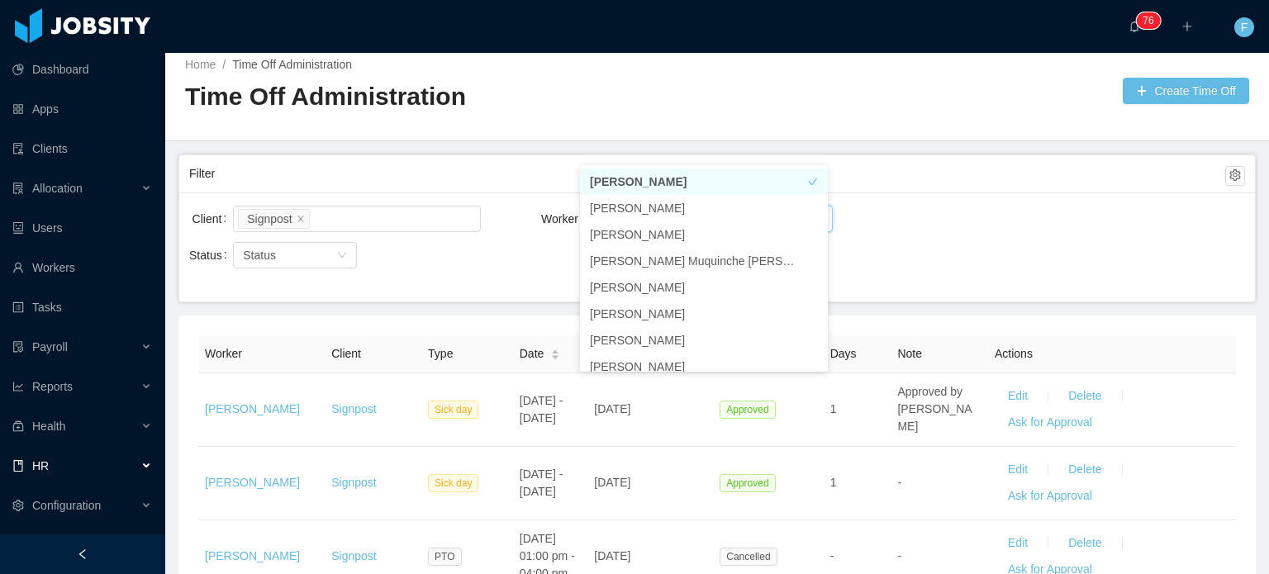
scroll to position [79, 0]
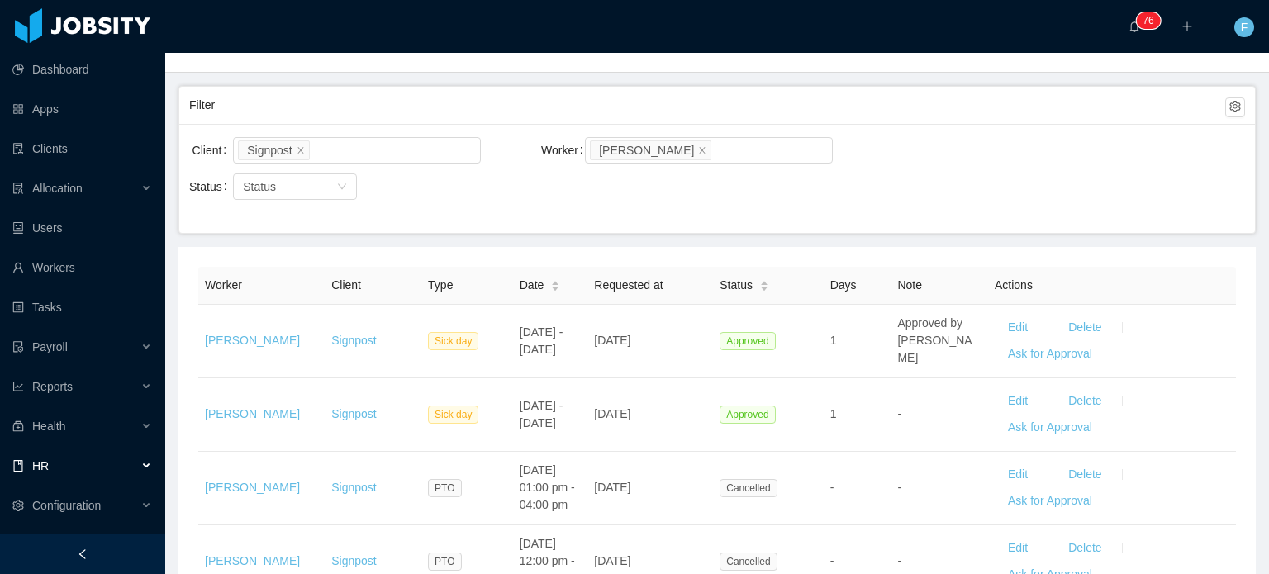
click at [939, 181] on div "Client Signpost Worker Search workers... [PERSON_NAME]" at bounding box center [717, 160] width 1056 height 53
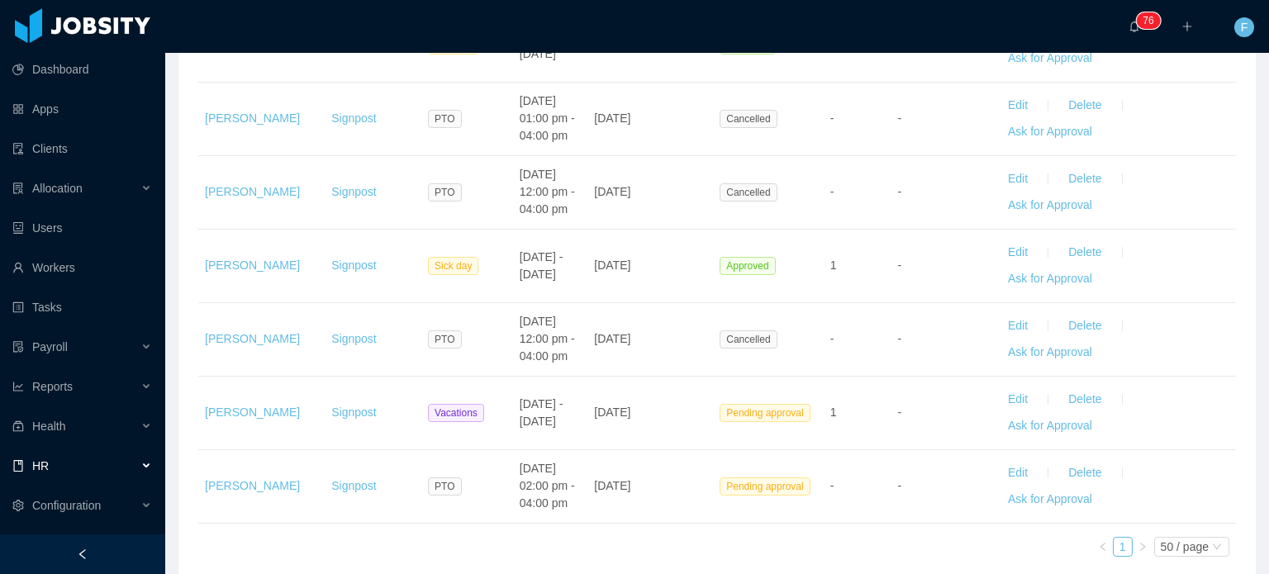
scroll to position [459, 0]
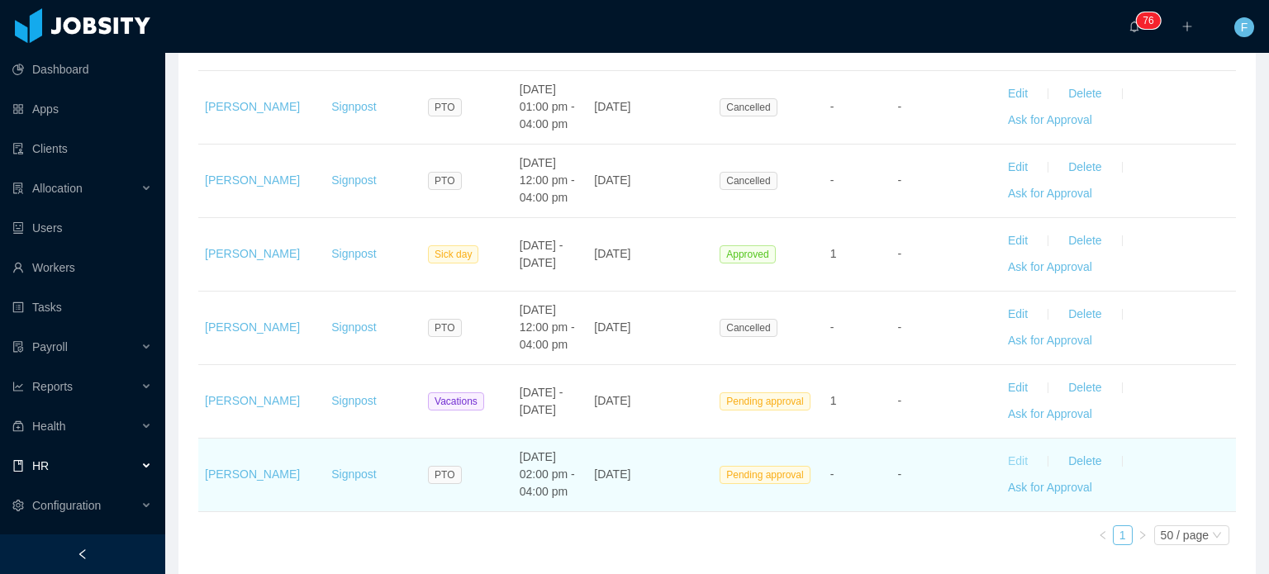
click at [996, 459] on button "Edit" at bounding box center [1018, 462] width 46 height 26
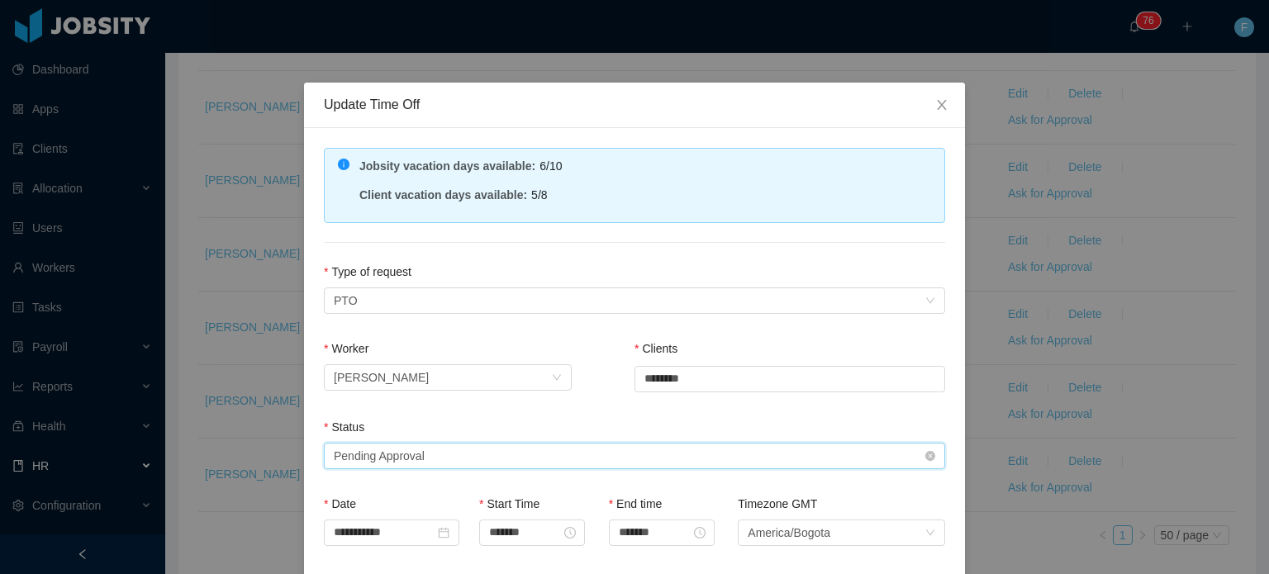
click at [759, 444] on div "Select status Pending Approval" at bounding box center [629, 456] width 591 height 25
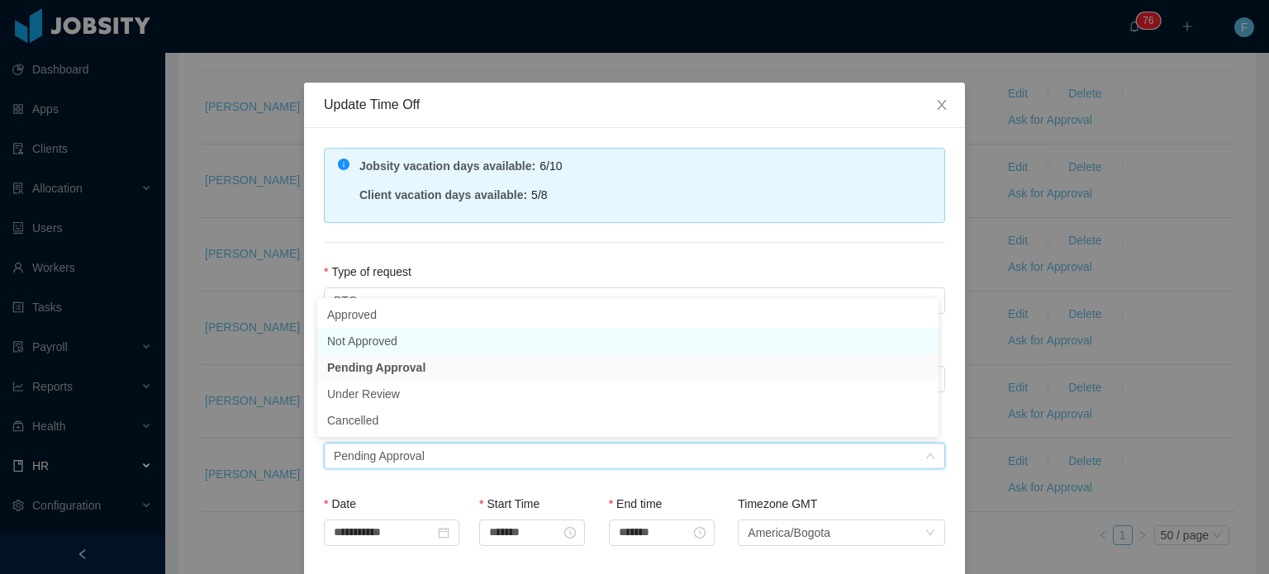
click at [541, 340] on li "Not Approved" at bounding box center [627, 341] width 621 height 26
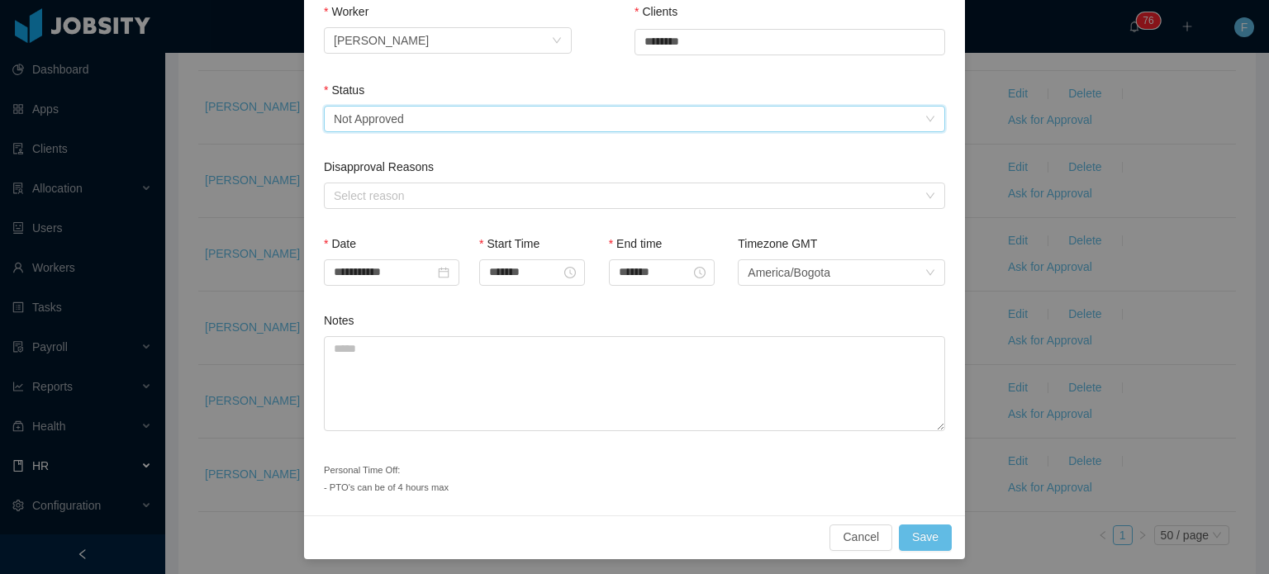
scroll to position [340, 0]
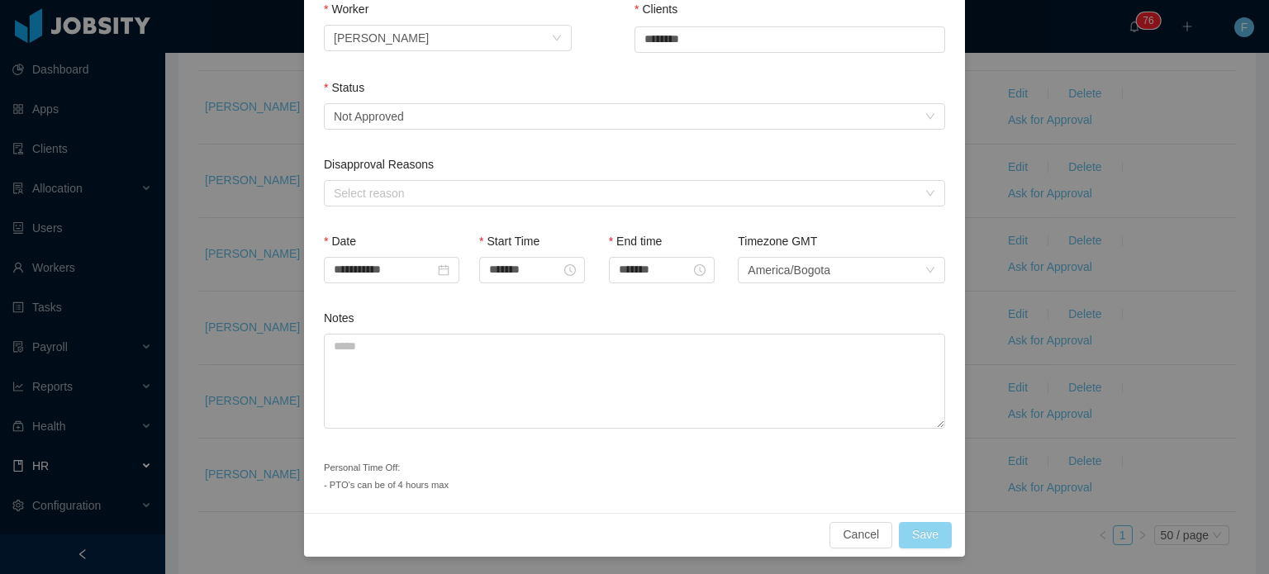
click at [930, 537] on button "Save" at bounding box center [925, 535] width 53 height 26
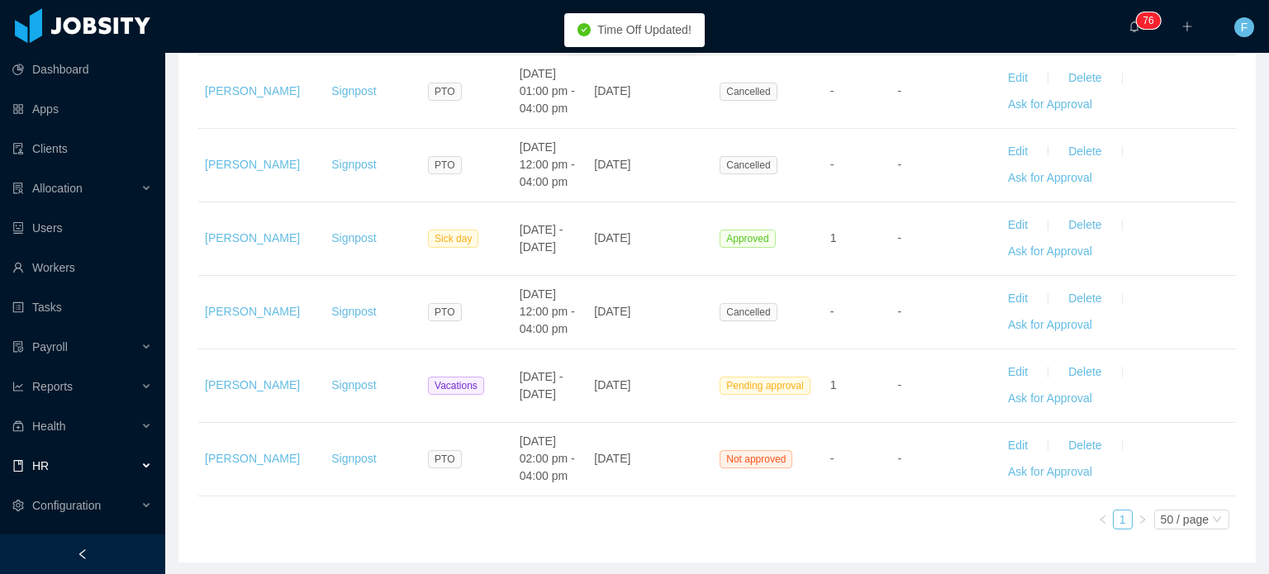
scroll to position [476, 0]
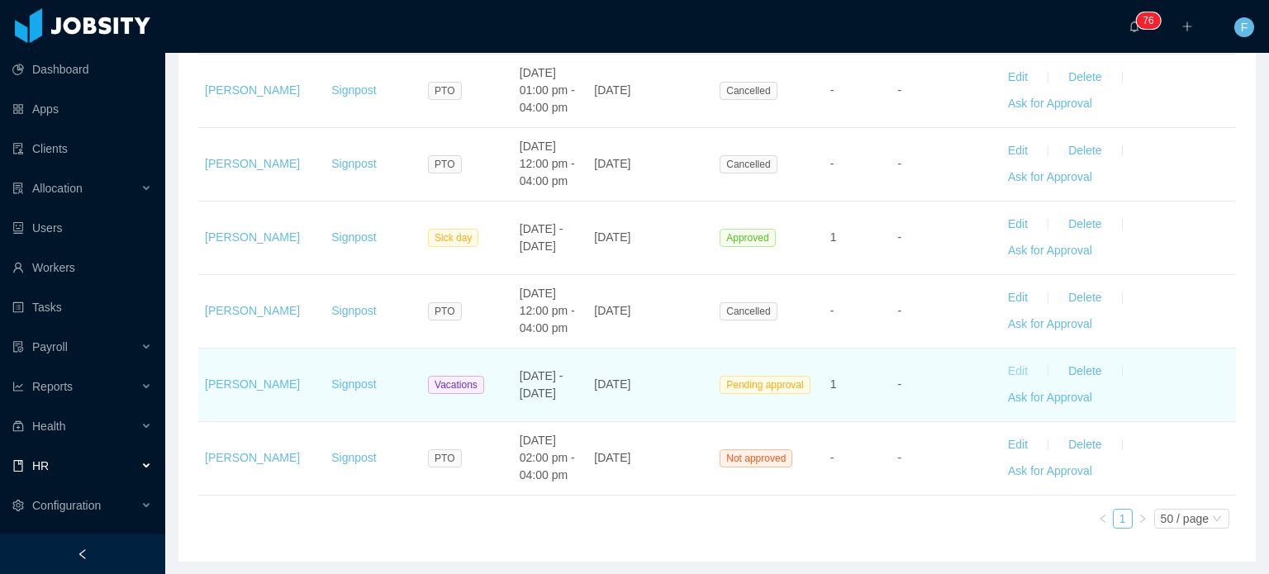
click at [999, 370] on button "Edit" at bounding box center [1018, 372] width 46 height 26
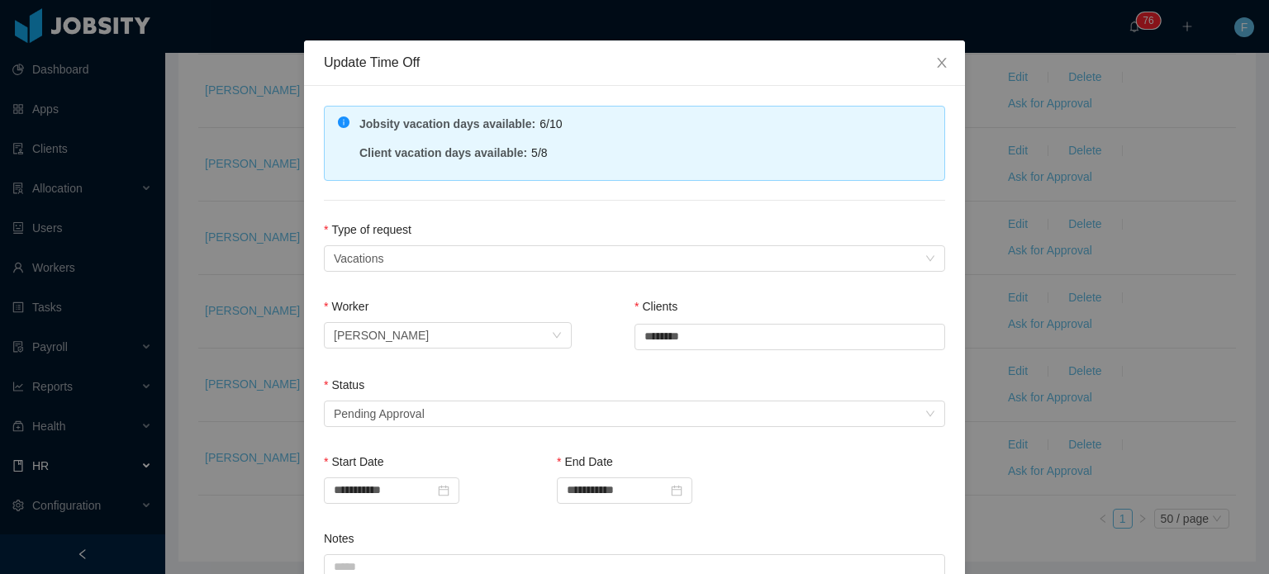
scroll to position [45, 0]
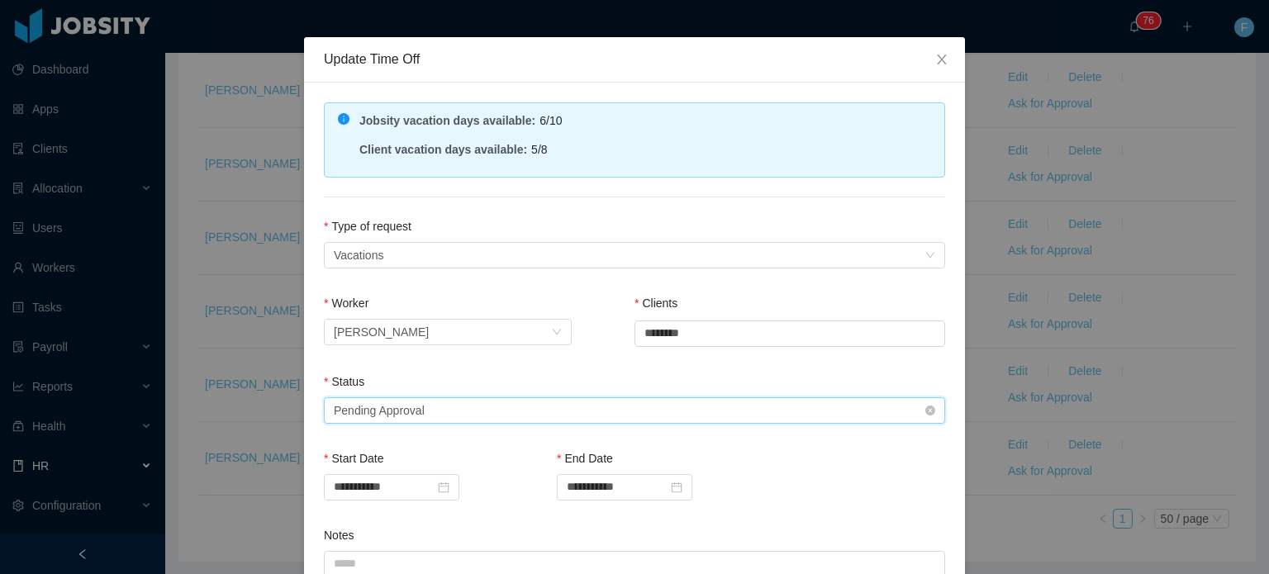
click at [485, 412] on div "Select status Pending Approval" at bounding box center [629, 410] width 591 height 25
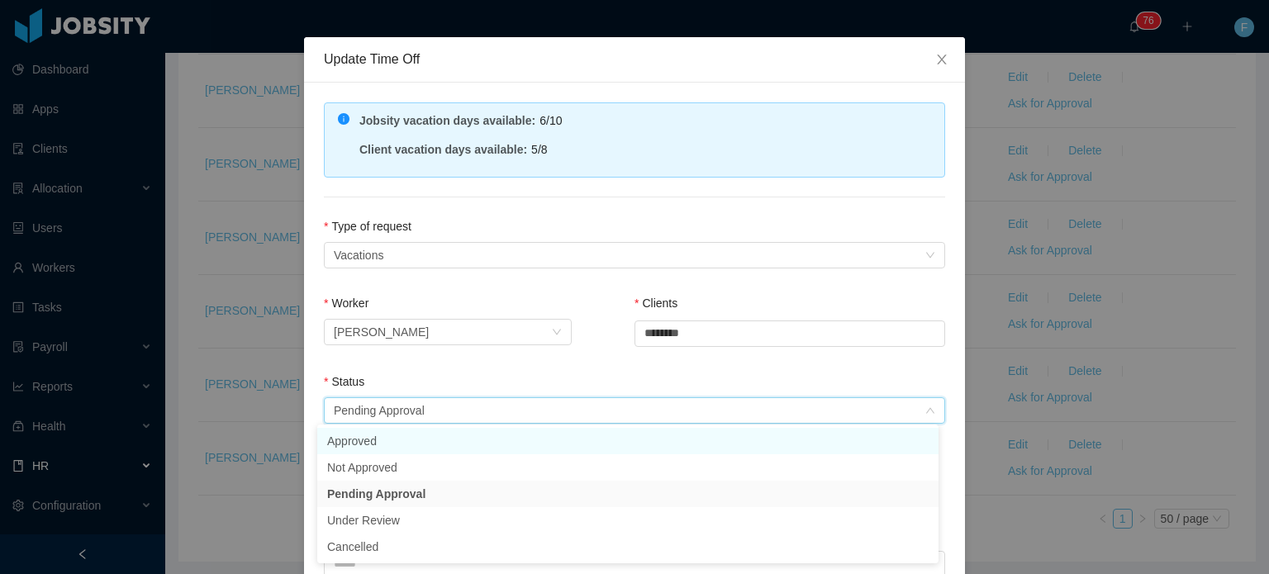
click at [397, 436] on li "Approved" at bounding box center [627, 441] width 621 height 26
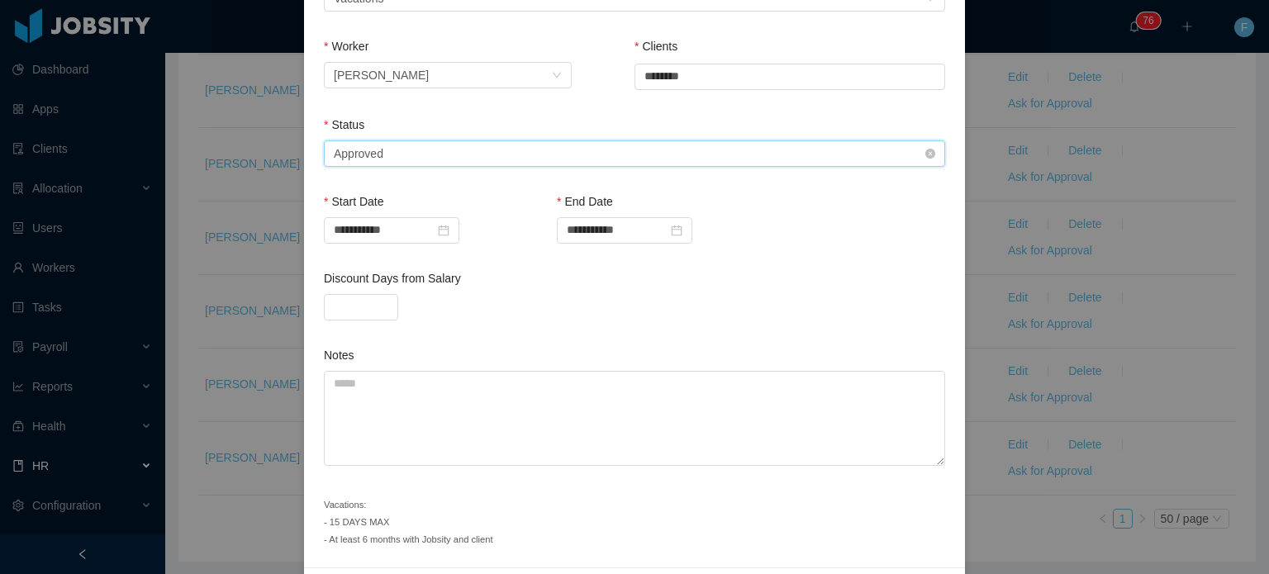
scroll to position [357, 0]
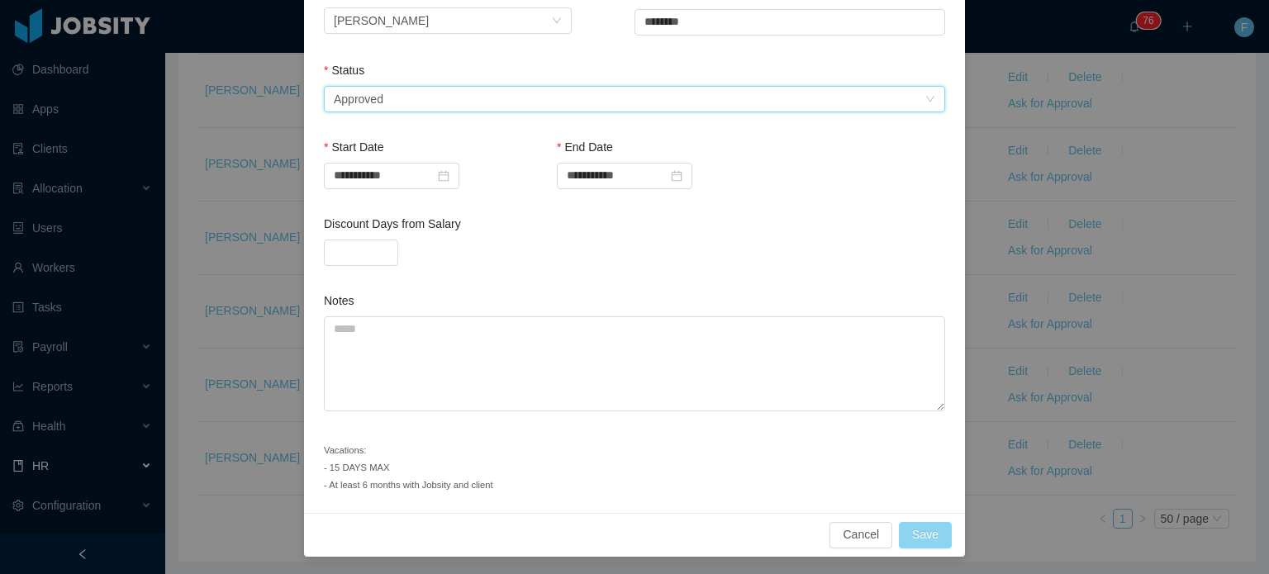
click at [931, 535] on button "Save" at bounding box center [925, 535] width 53 height 26
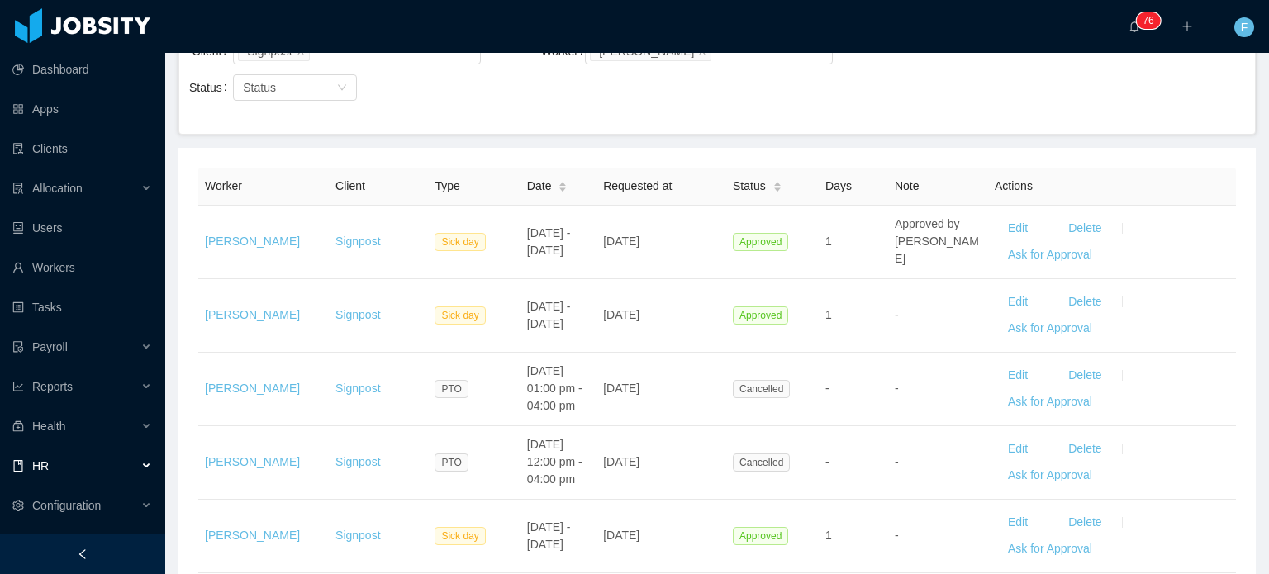
scroll to position [177, 0]
